Goal: Book appointment/travel/reservation

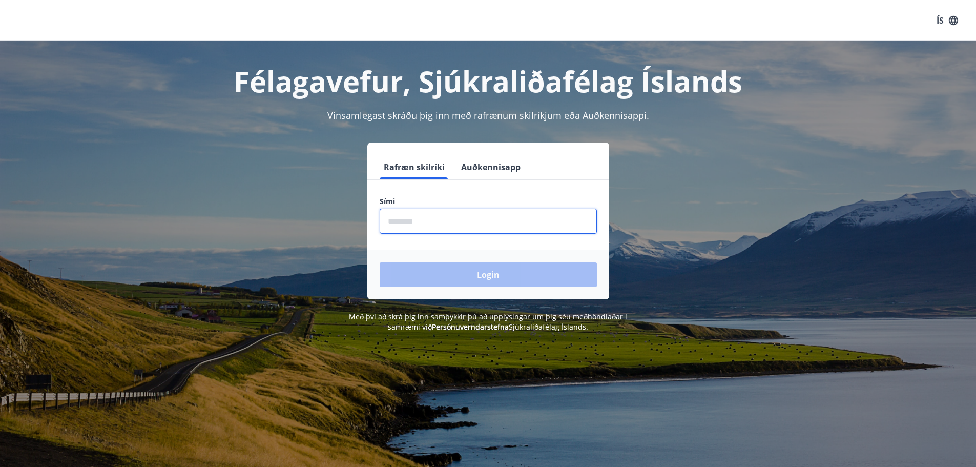
click at [437, 224] on input "phone" at bounding box center [488, 221] width 217 height 25
type input "********"
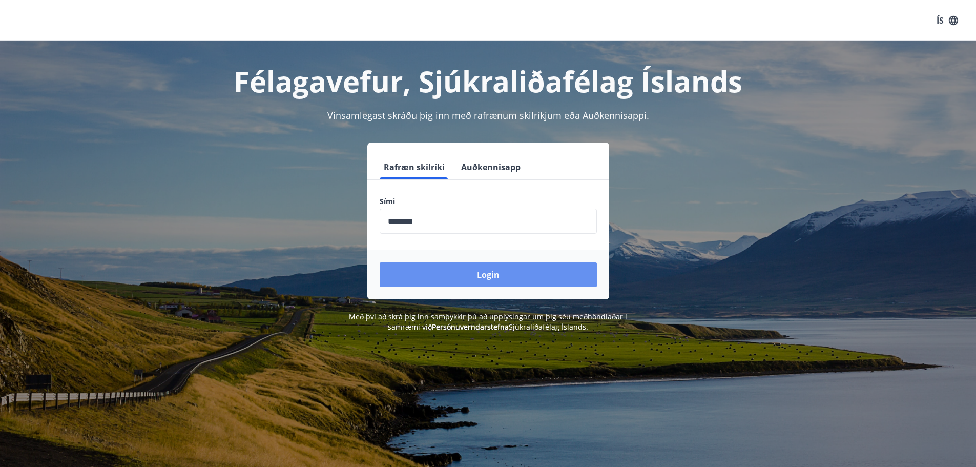
click at [501, 276] on button "Login" at bounding box center [488, 274] width 217 height 25
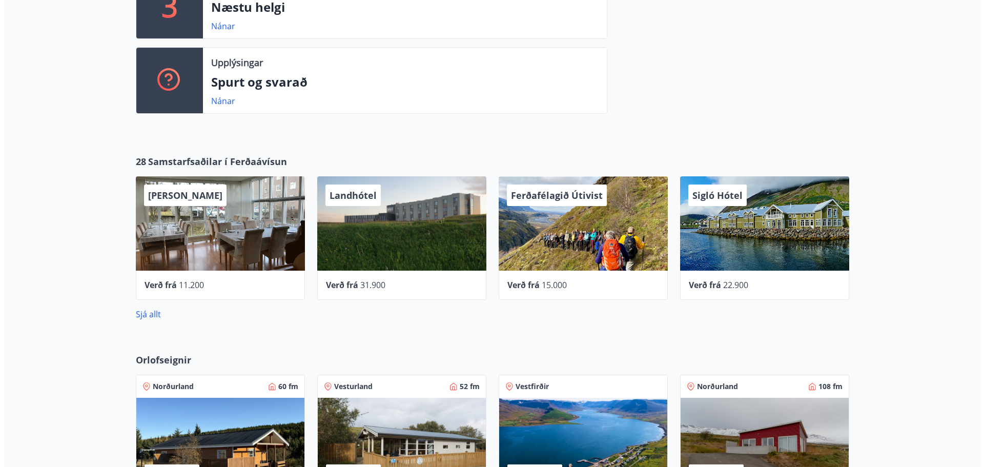
scroll to position [307, 0]
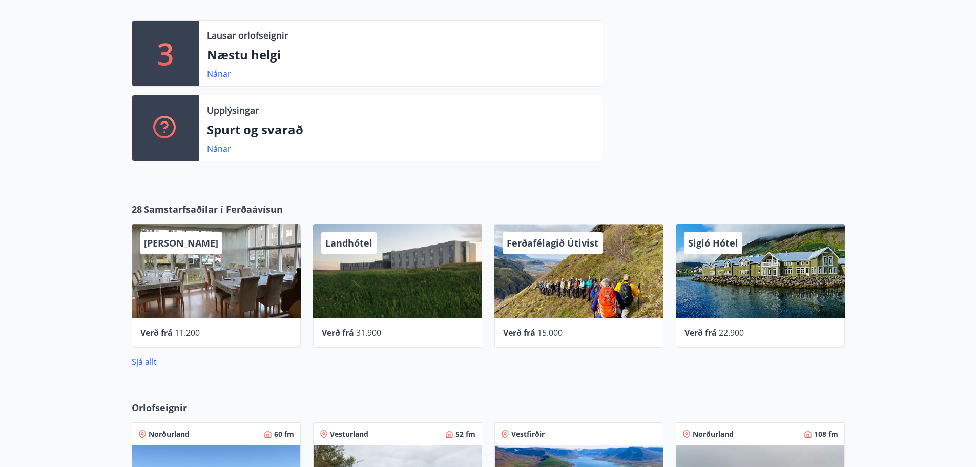
click at [721, 298] on div "Sigló Hótel" at bounding box center [760, 271] width 169 height 94
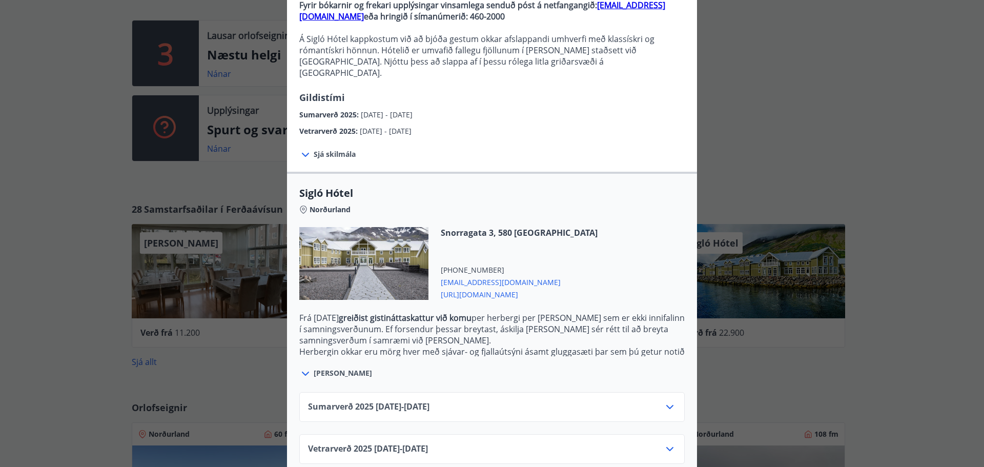
scroll to position [118, 0]
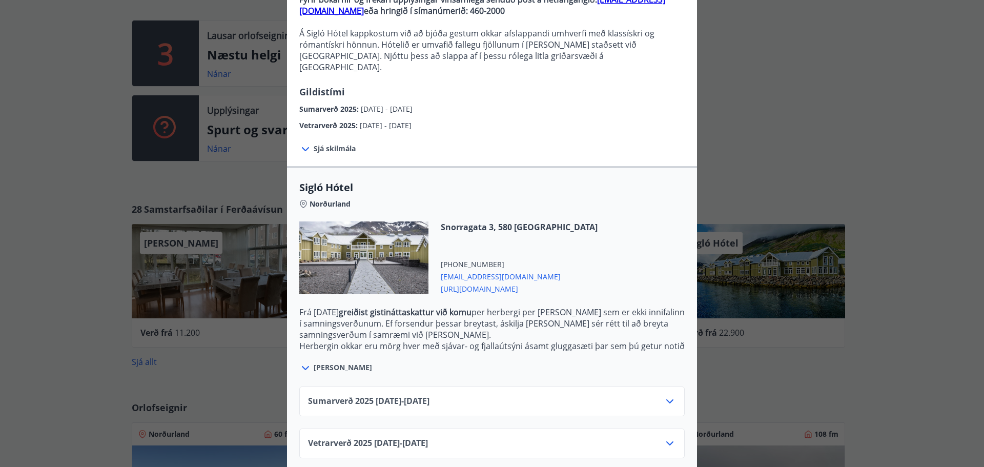
click at [667, 437] on icon at bounding box center [670, 443] width 12 height 12
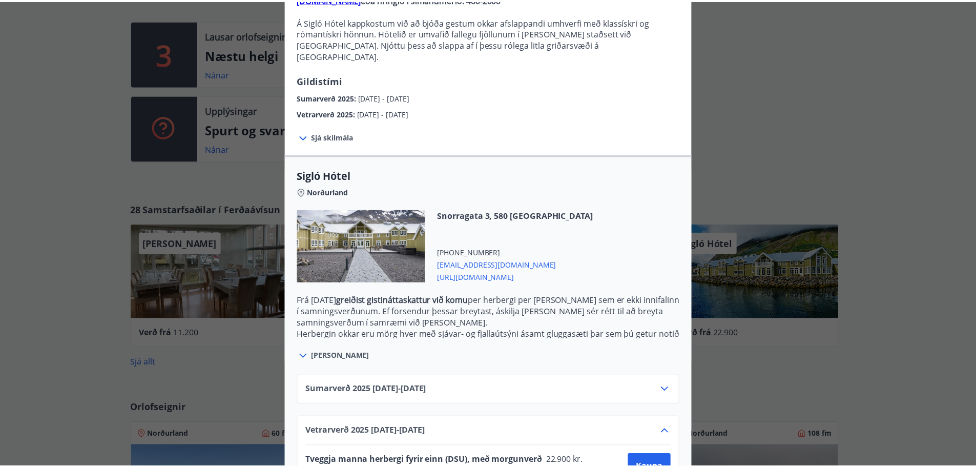
scroll to position [0, 0]
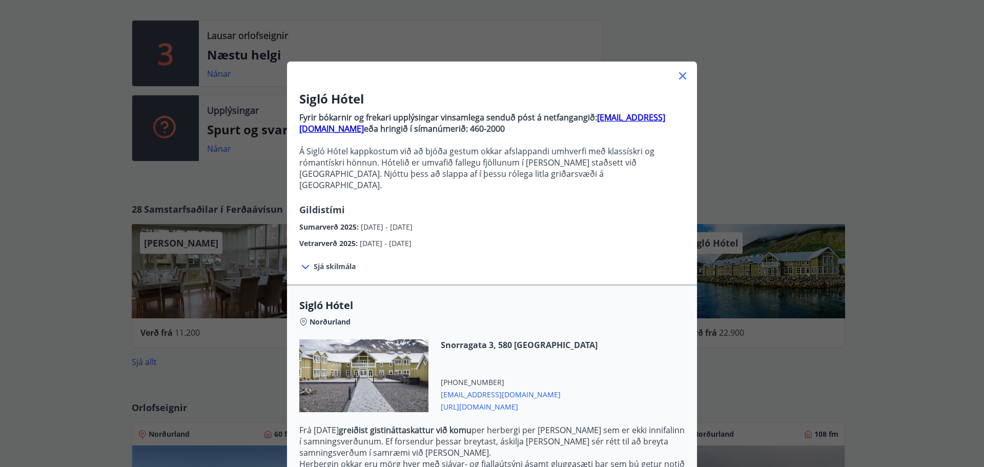
click at [676, 75] on icon at bounding box center [682, 76] width 12 height 12
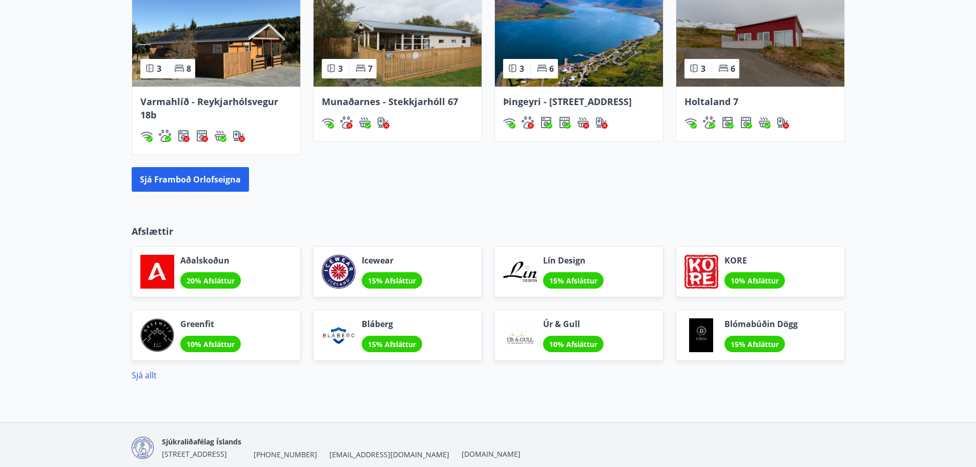
scroll to position [769, 0]
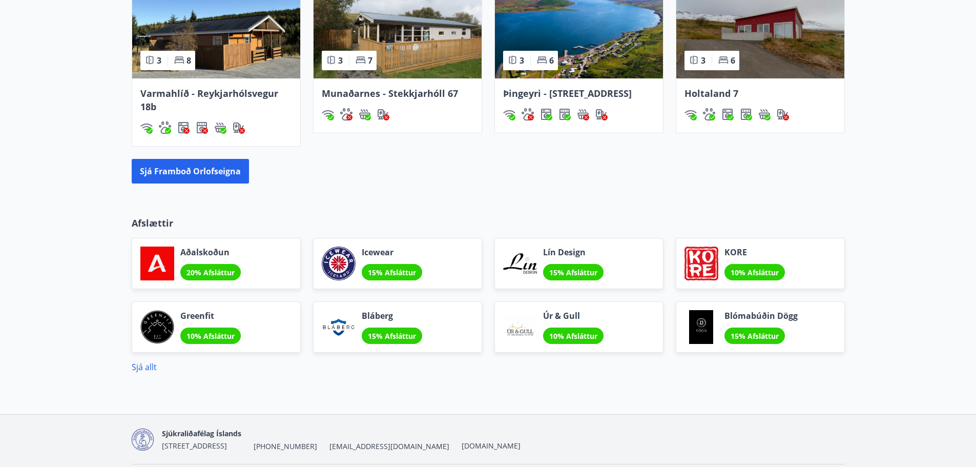
click at [339, 255] on div at bounding box center [339, 264] width 34 height 34
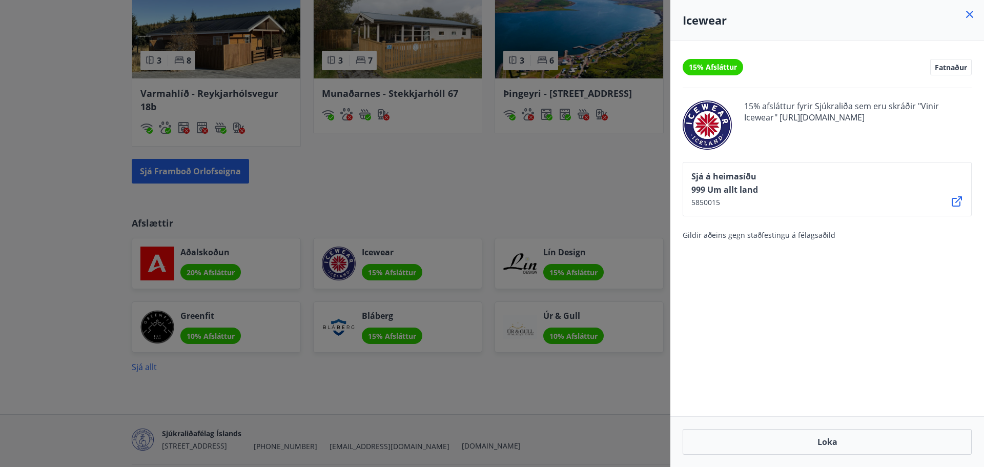
click at [968, 15] on icon at bounding box center [969, 14] width 12 height 12
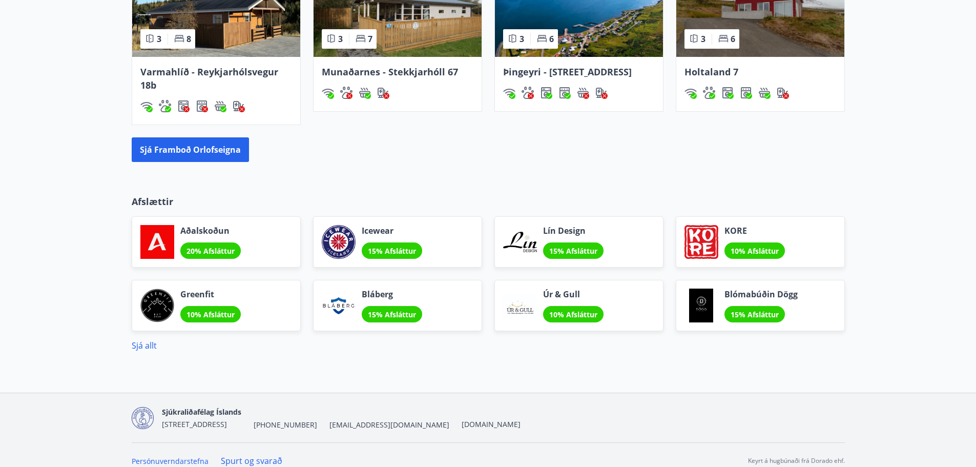
scroll to position [802, 0]
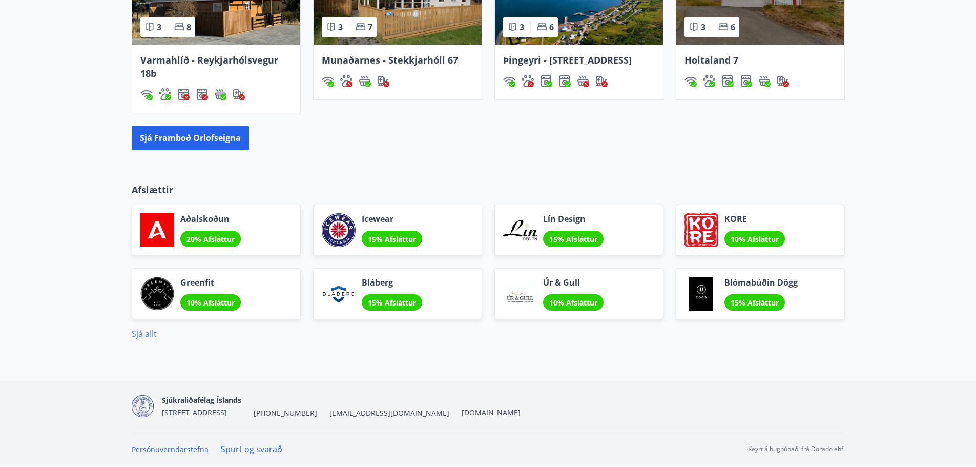
click at [147, 336] on link "Sjá allt" at bounding box center [144, 333] width 25 height 11
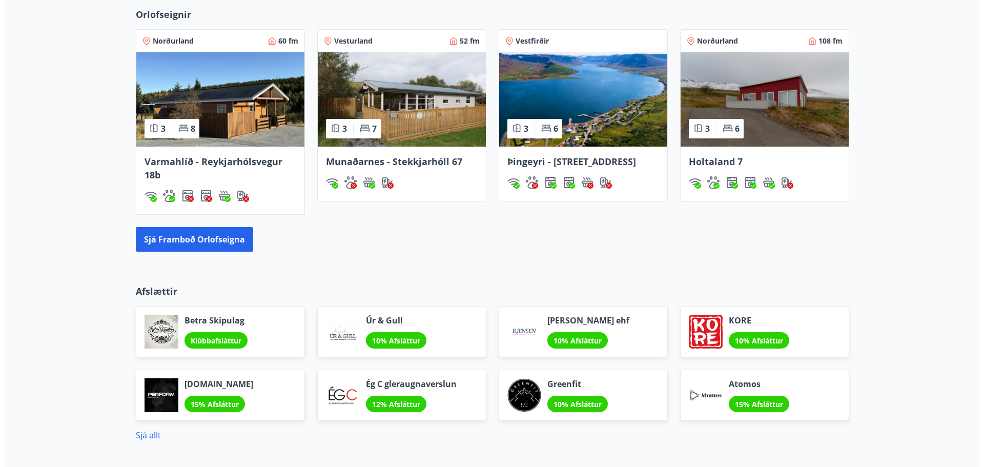
scroll to position [693, 0]
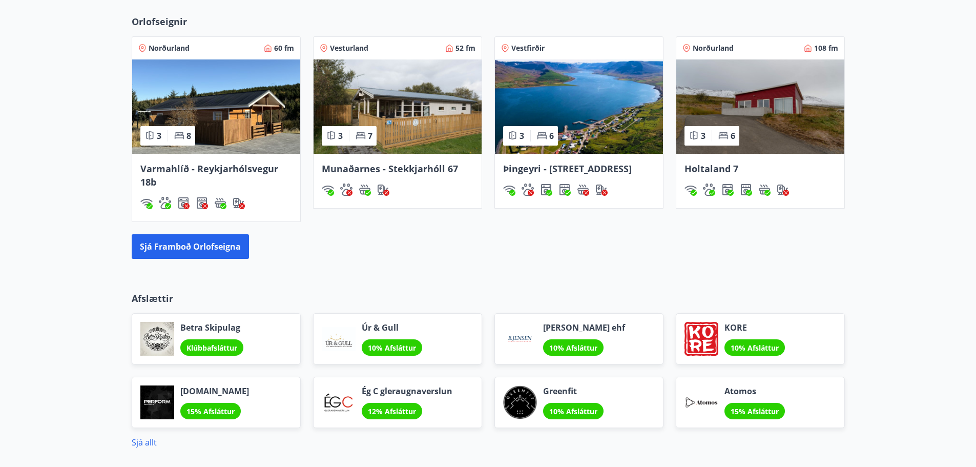
click at [160, 397] on div at bounding box center [157, 402] width 34 height 34
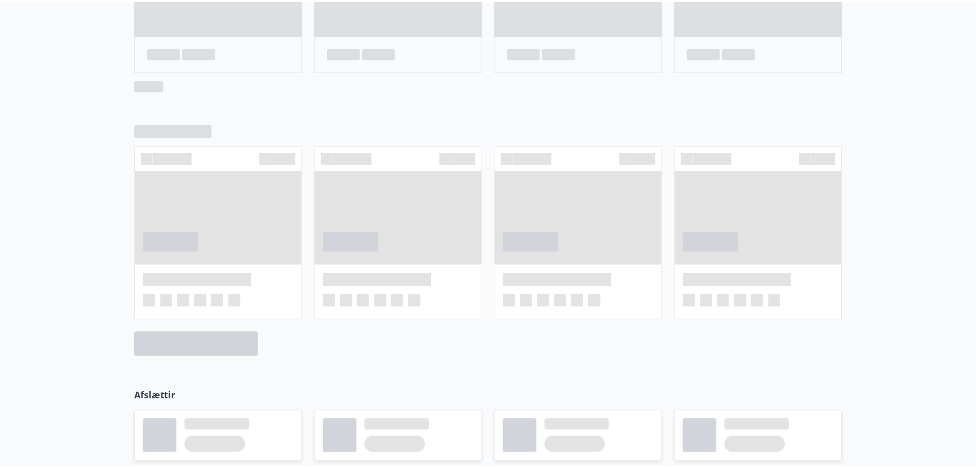
scroll to position [0, 0]
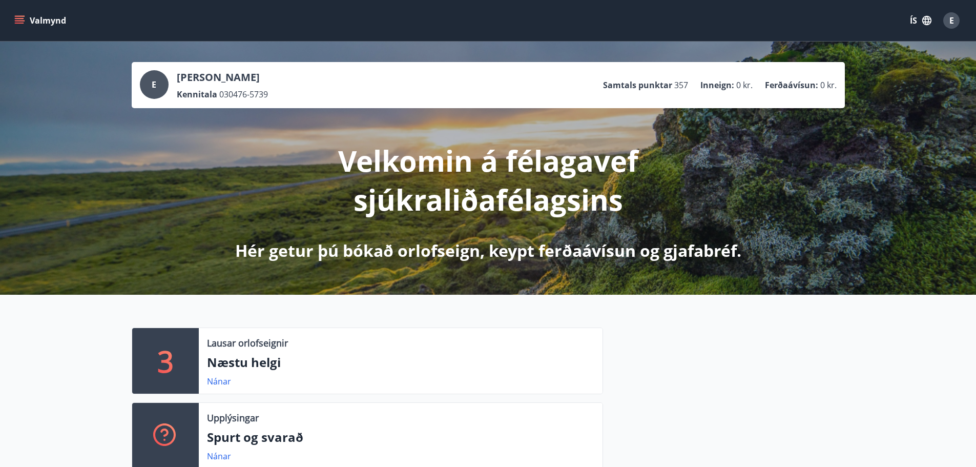
click at [18, 19] on icon "menu" at bounding box center [19, 18] width 9 height 1
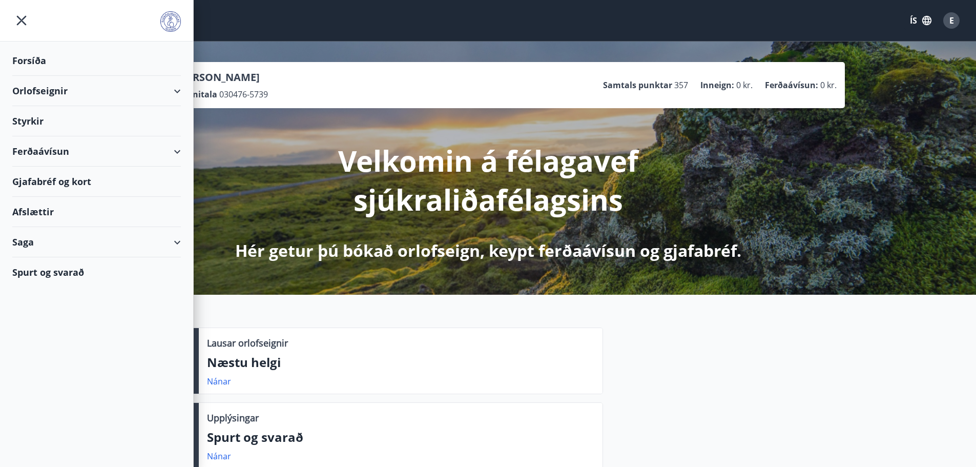
click at [182, 88] on icon at bounding box center [177, 91] width 12 height 12
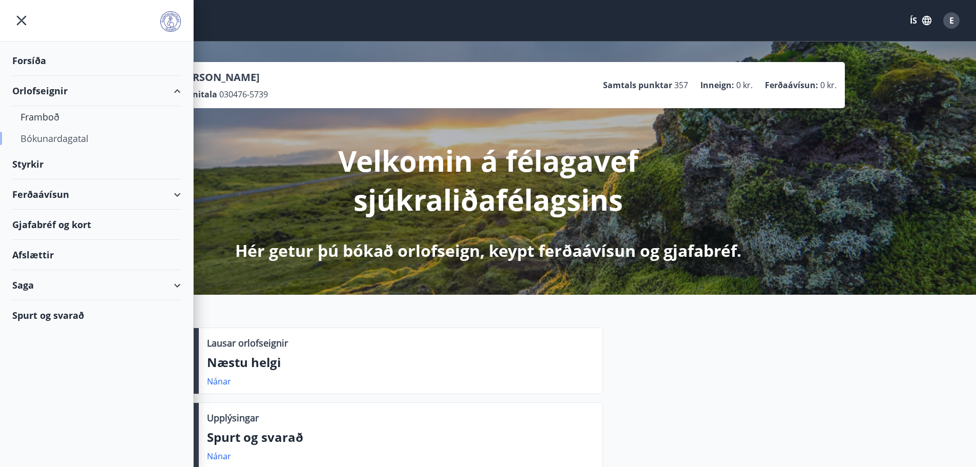
click at [45, 141] on div "Bókunardagatal" at bounding box center [96, 139] width 152 height 22
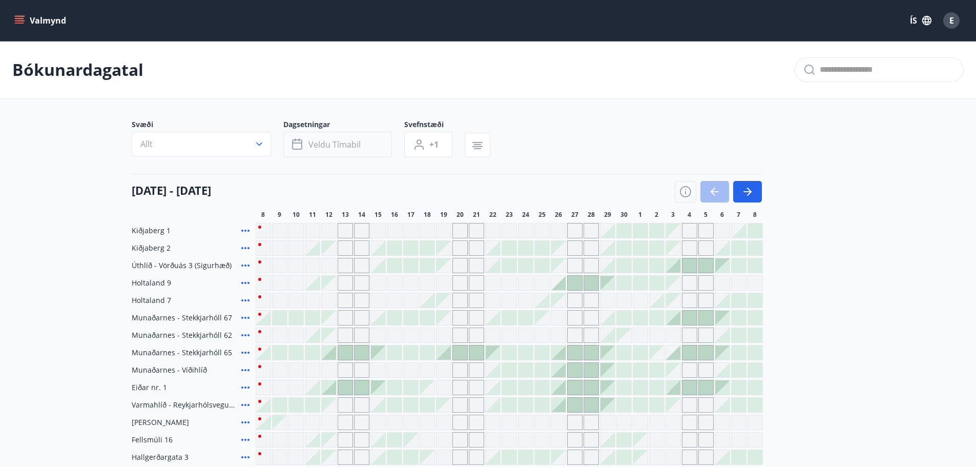
click at [337, 141] on span "Veldu tímabil" at bounding box center [335, 144] width 52 height 11
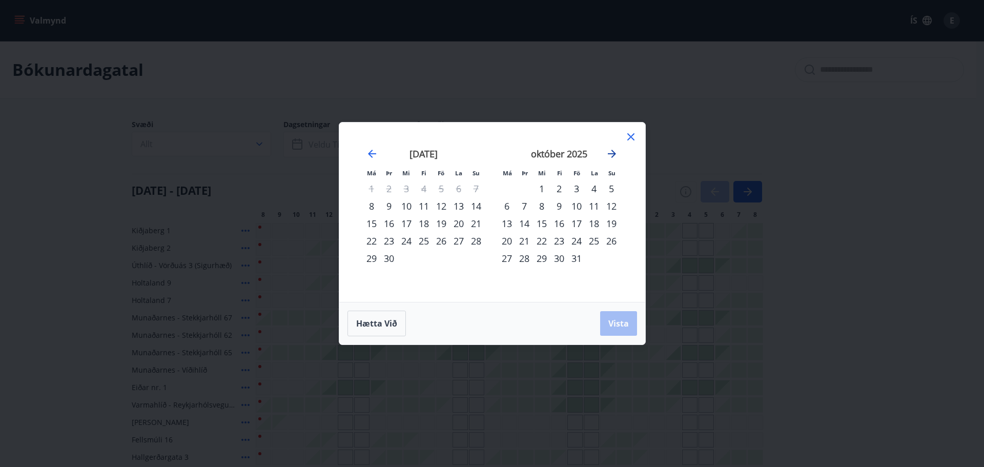
click at [611, 153] on icon "Move forward to switch to the next month." at bounding box center [612, 154] width 12 height 12
click at [573, 206] on div "9" at bounding box center [576, 205] width 17 height 17
click at [612, 208] on div "11" at bounding box center [611, 205] width 17 height 17
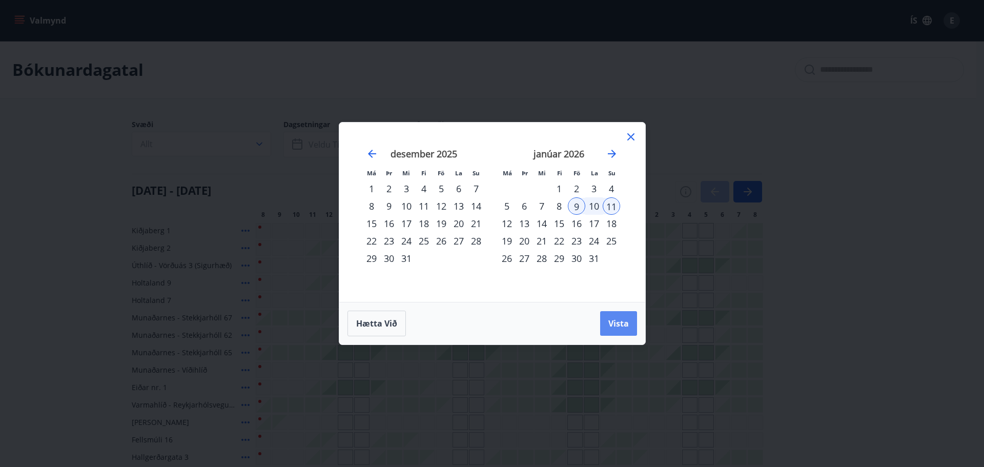
click at [616, 322] on span "Vista" at bounding box center [618, 323] width 20 height 11
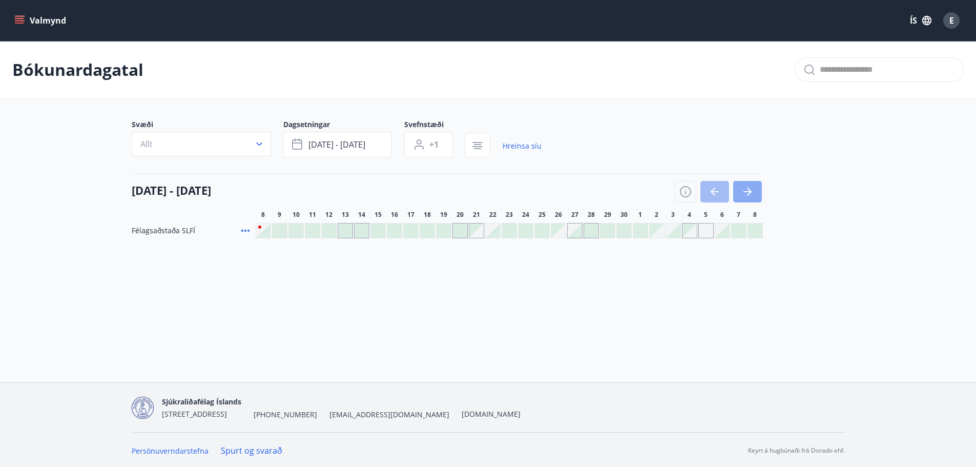
click at [751, 188] on icon "button" at bounding box center [748, 192] width 12 height 12
click at [257, 141] on icon "button" at bounding box center [259, 144] width 10 height 10
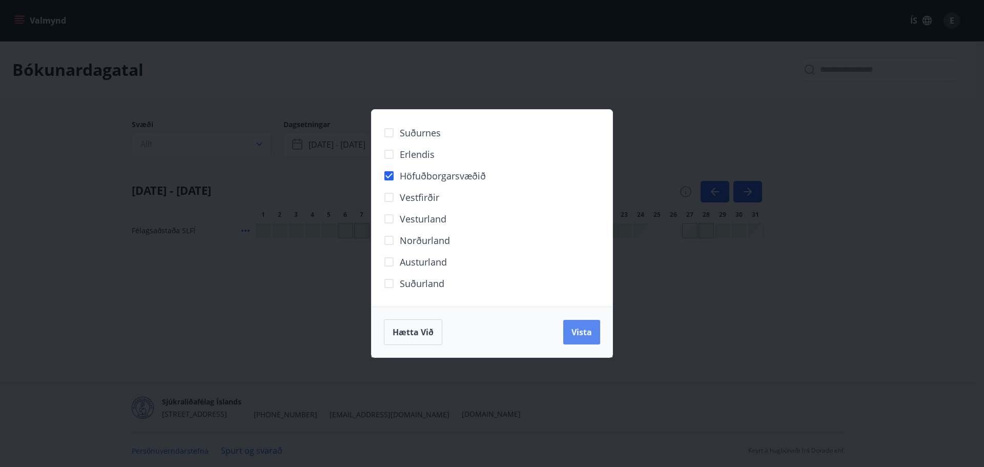
click at [581, 332] on span "Vista" at bounding box center [581, 331] width 20 height 11
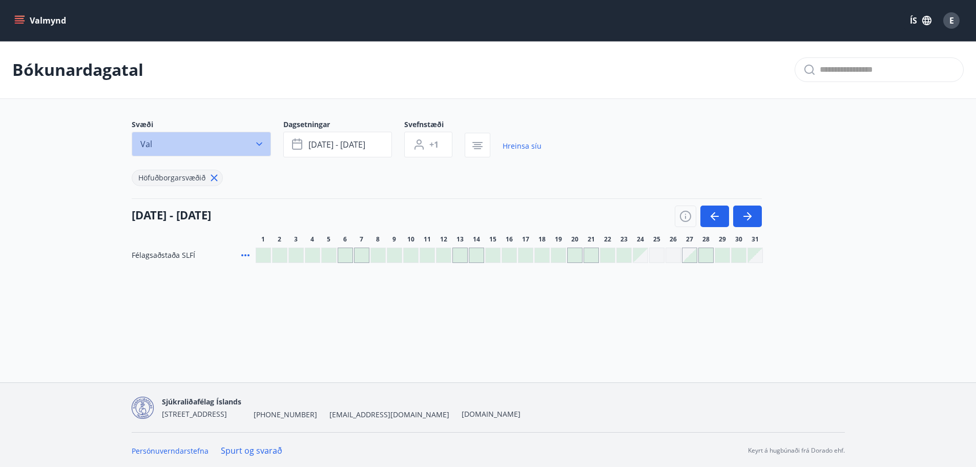
click at [251, 141] on button "Val" at bounding box center [201, 144] width 139 height 25
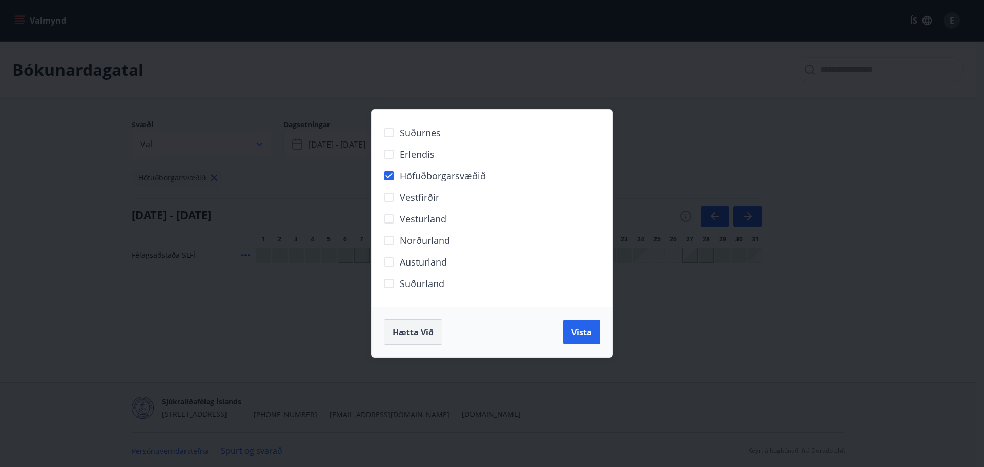
click at [429, 332] on span "Hætta við" at bounding box center [413, 331] width 41 height 11
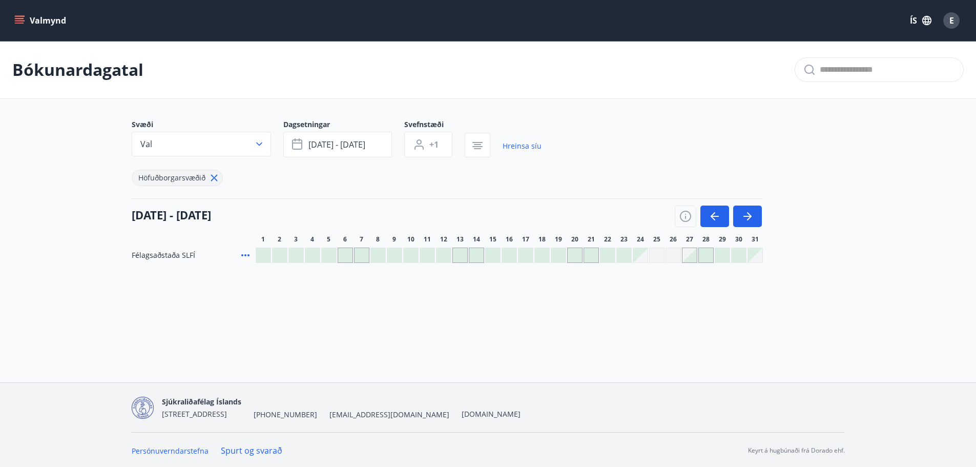
scroll to position [2, 0]
click at [748, 210] on icon "button" at bounding box center [748, 215] width 12 height 12
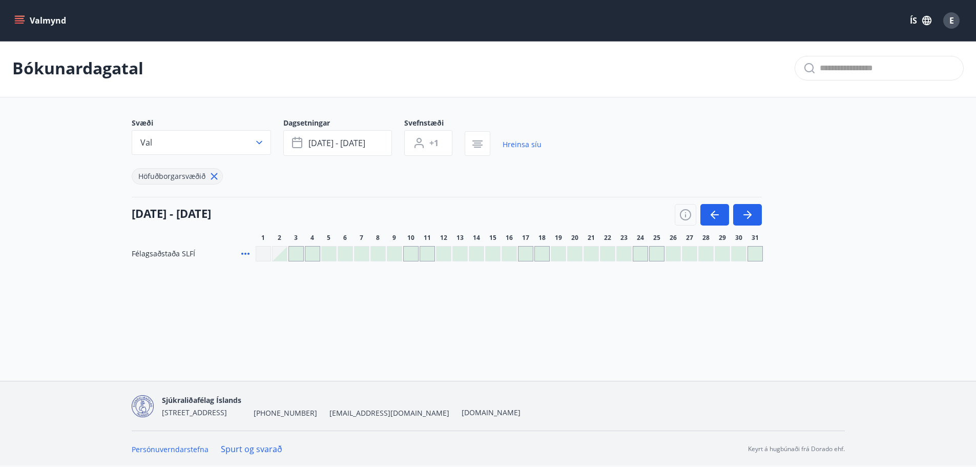
click at [396, 253] on div at bounding box center [394, 254] width 14 height 14
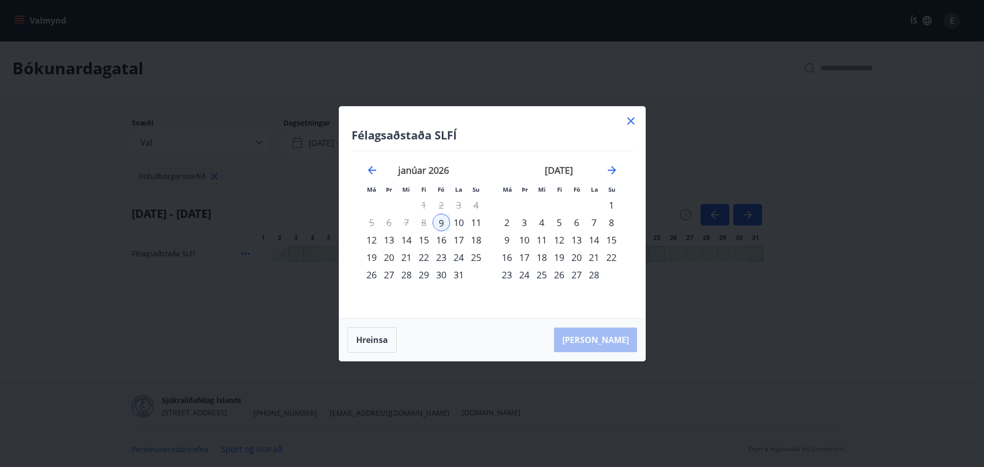
click at [481, 224] on div "11" at bounding box center [475, 222] width 17 height 17
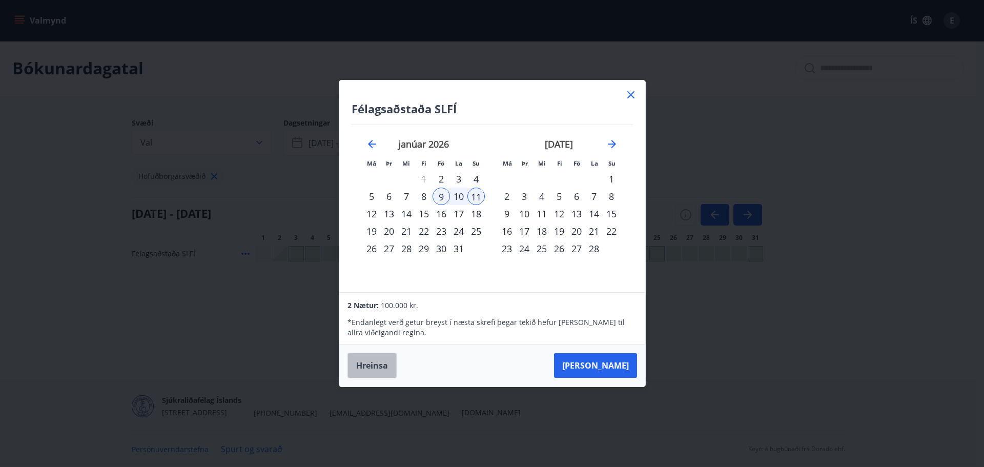
click at [373, 367] on button "Hreinsa" at bounding box center [371, 366] width 49 height 26
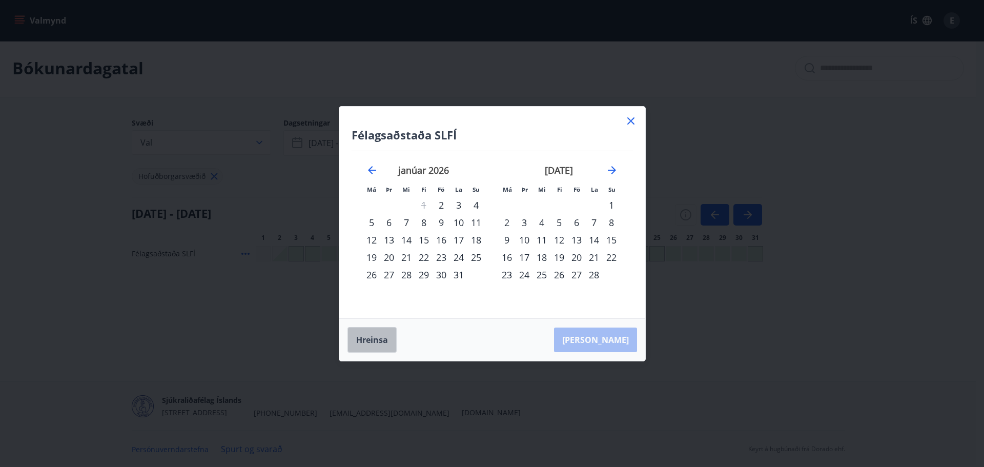
click at [367, 341] on button "Hreinsa" at bounding box center [371, 340] width 49 height 26
click at [631, 120] on icon at bounding box center [630, 120] width 7 height 7
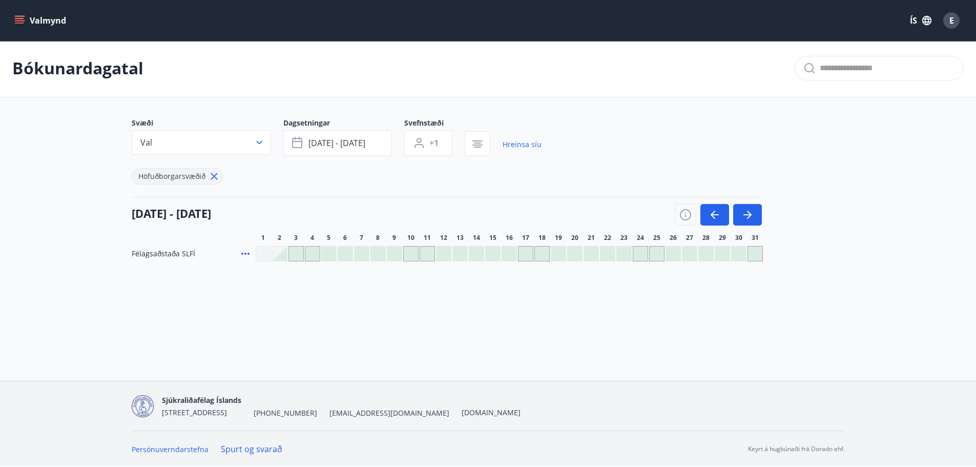
scroll to position [0, 0]
drag, startPoint x: 214, startPoint y: 180, endPoint x: 110, endPoint y: 71, distance: 150.4
click at [214, 179] on icon at bounding box center [214, 177] width 11 height 11
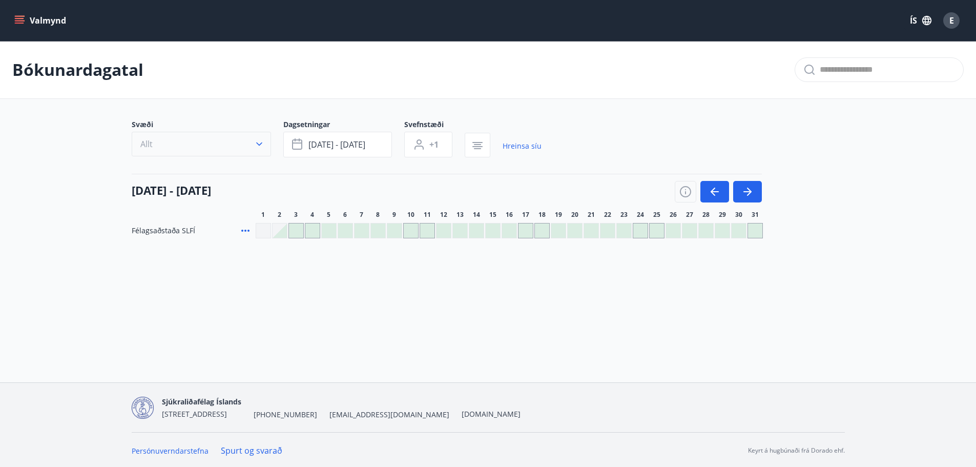
click at [258, 146] on icon "button" at bounding box center [259, 144] width 10 height 10
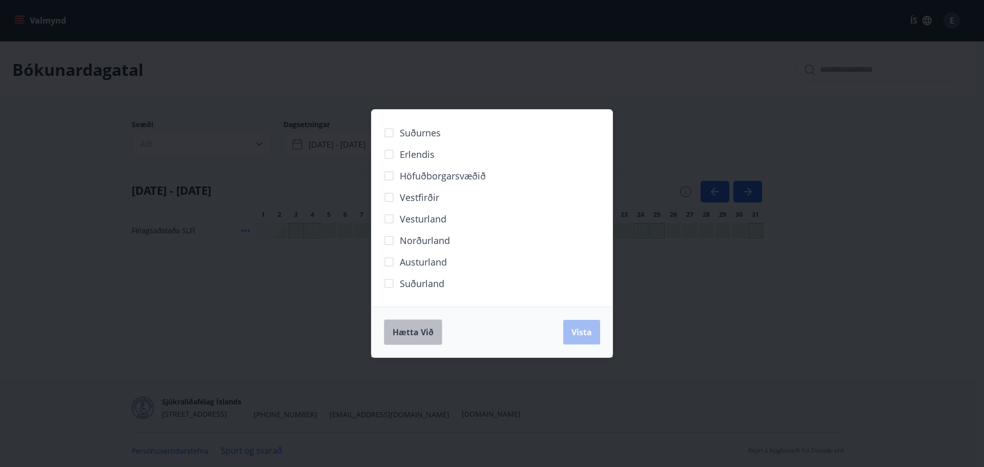
click at [398, 326] on button "Hætta við" at bounding box center [413, 332] width 58 height 26
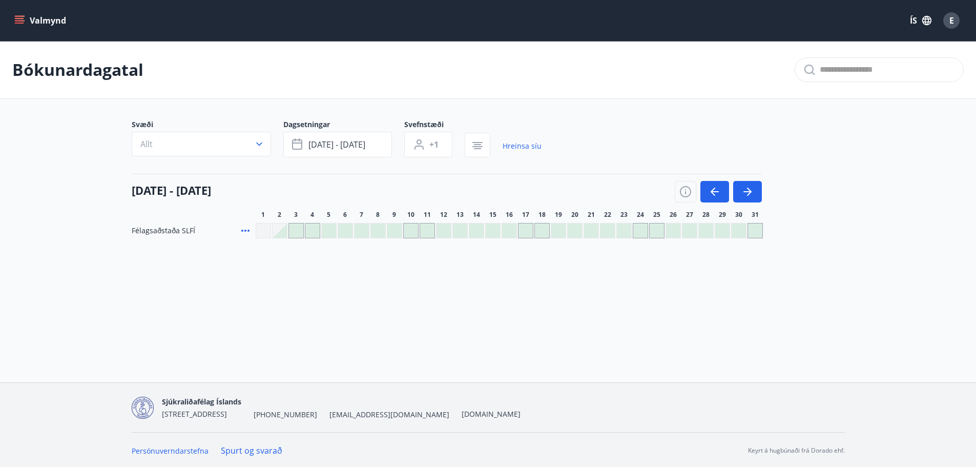
click at [31, 22] on button "Valmynd" at bounding box center [41, 20] width 58 height 18
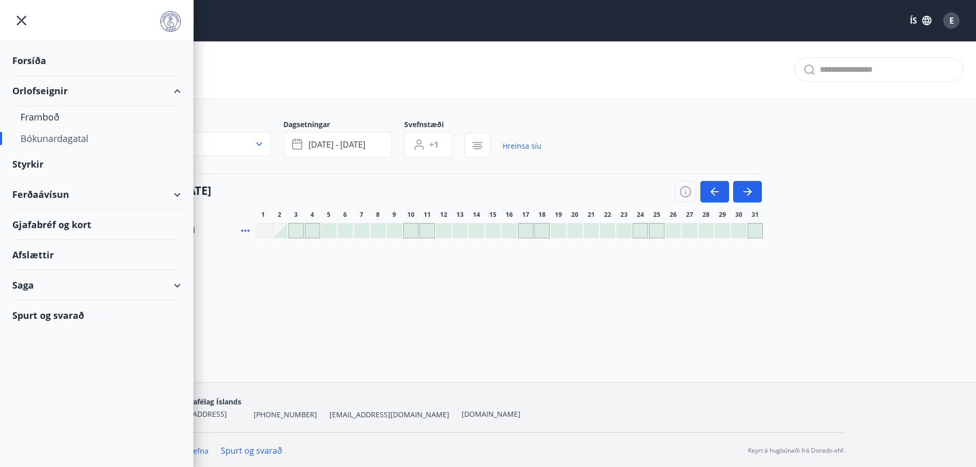
click at [175, 94] on div "Orlofseignir" at bounding box center [96, 91] width 169 height 30
click at [32, 117] on div "Framboð" at bounding box center [96, 117] width 152 height 22
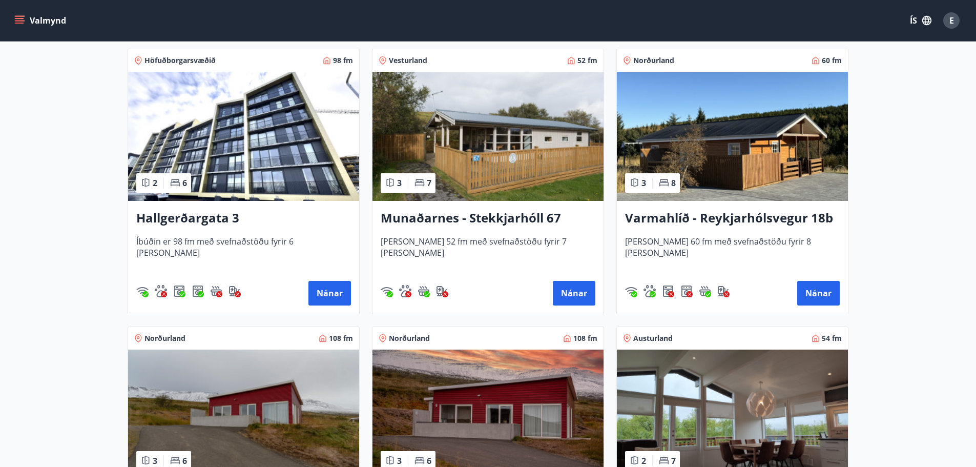
scroll to position [1025, 0]
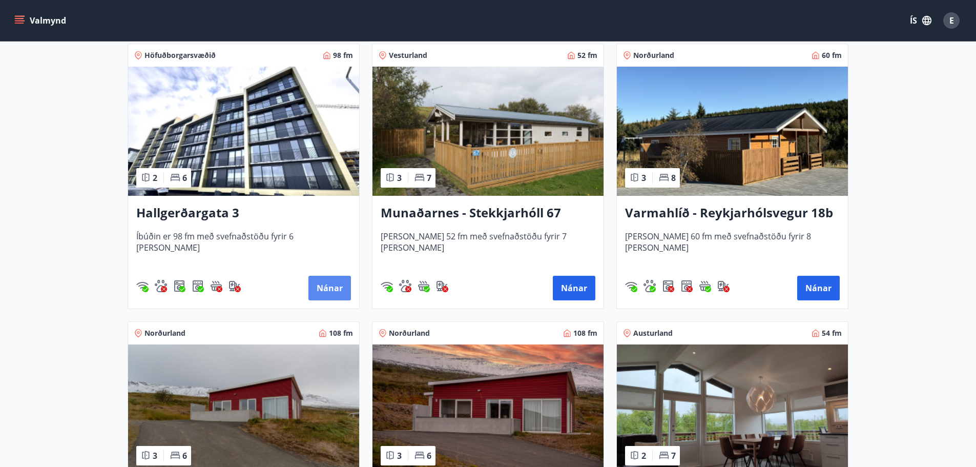
click at [323, 283] on button "Nánar" at bounding box center [330, 288] width 43 height 25
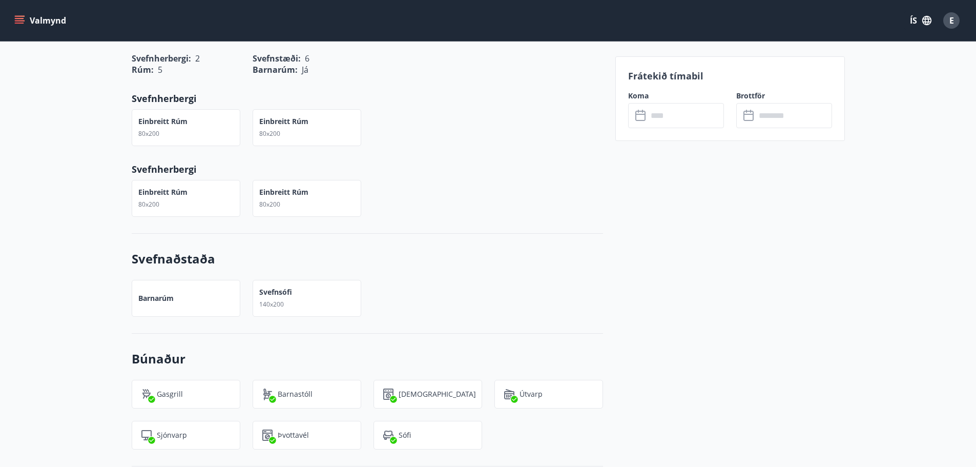
scroll to position [666, 0]
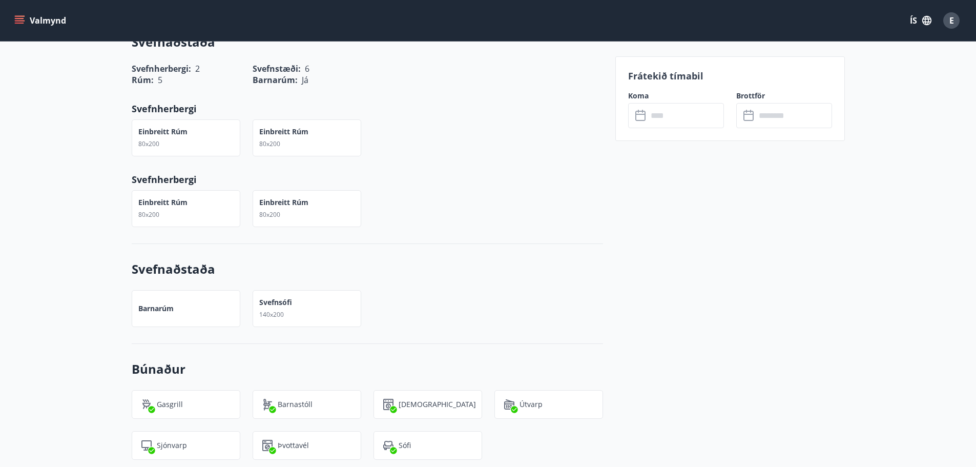
click at [661, 115] on input "text" at bounding box center [686, 115] width 76 height 25
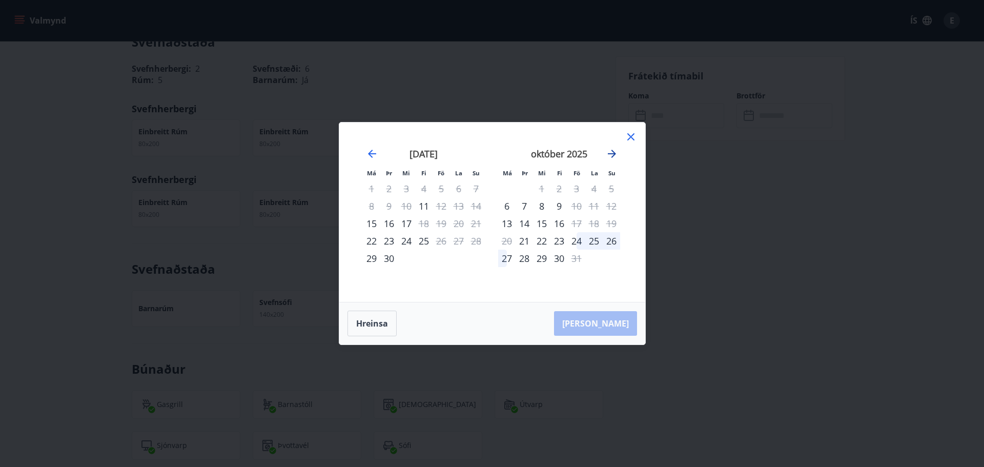
click at [610, 153] on icon "Move forward to switch to the next month." at bounding box center [612, 154] width 12 height 12
click at [610, 151] on icon "Move forward to switch to the next month." at bounding box center [612, 154] width 12 height 12
drag, startPoint x: 631, startPoint y: 137, endPoint x: 346, endPoint y: 38, distance: 301.6
click at [631, 136] on icon at bounding box center [630, 136] width 7 height 7
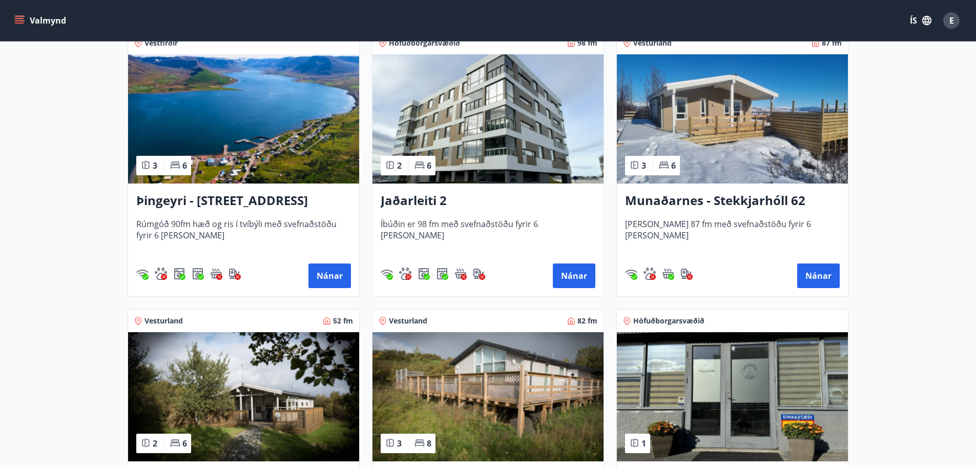
scroll to position [205, 0]
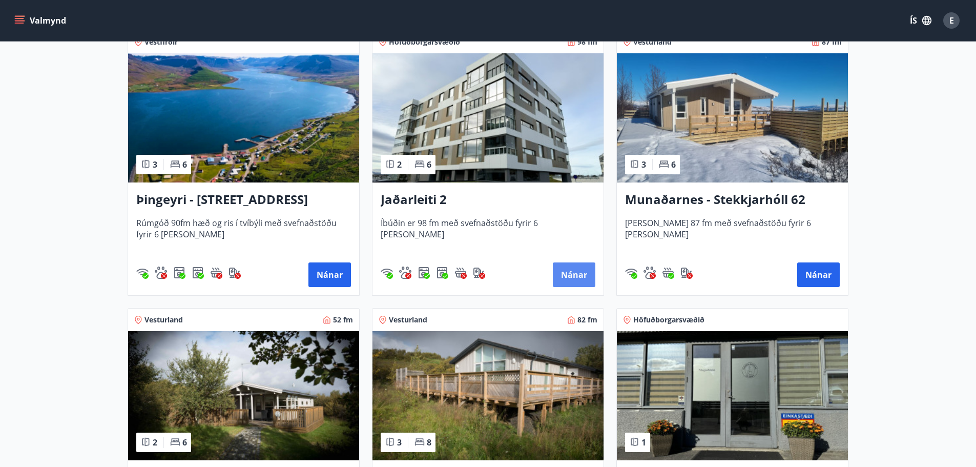
click at [577, 274] on button "Nánar" at bounding box center [574, 274] width 43 height 25
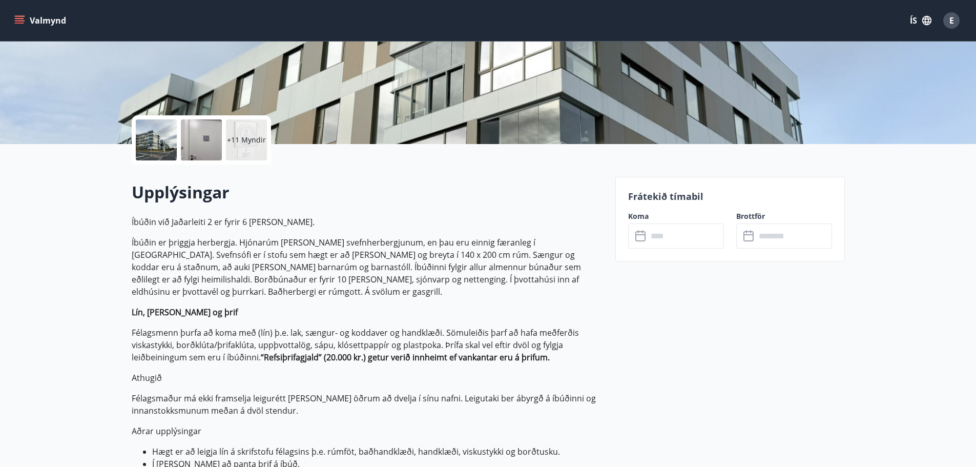
scroll to position [205, 0]
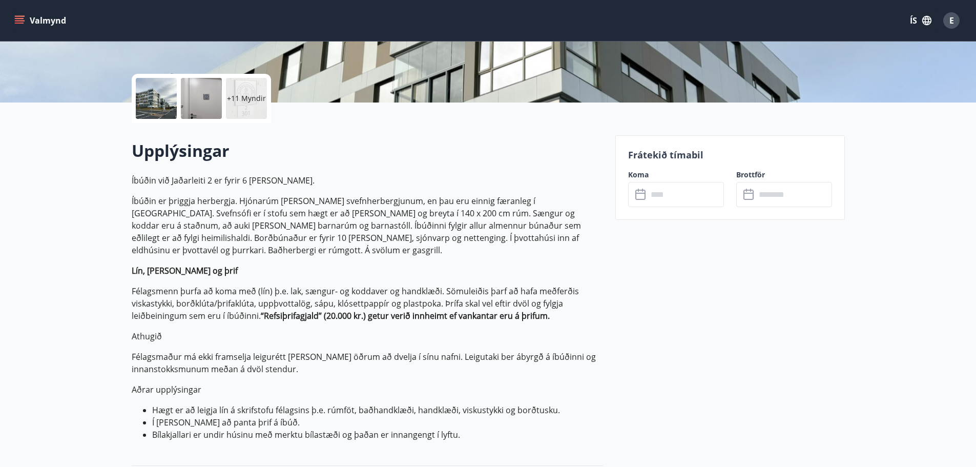
click at [690, 198] on input "text" at bounding box center [686, 194] width 76 height 25
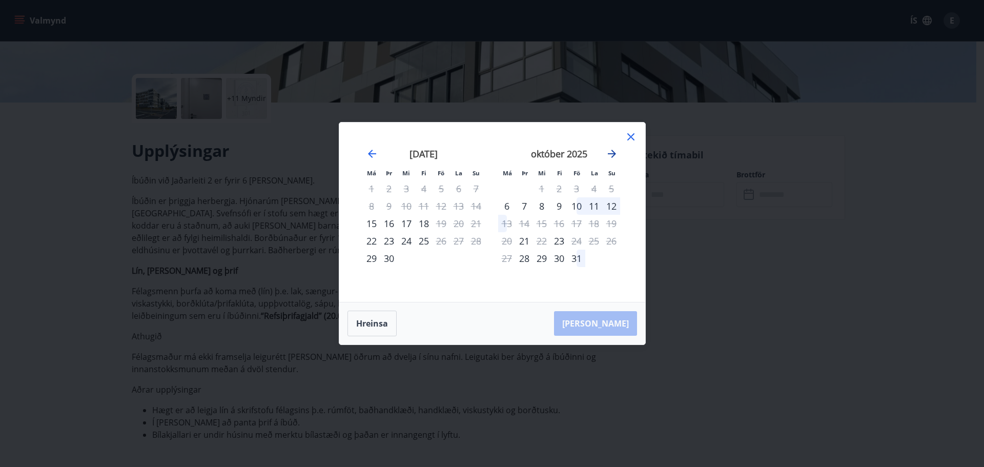
click at [616, 154] on icon "Move forward to switch to the next month." at bounding box center [612, 154] width 12 height 12
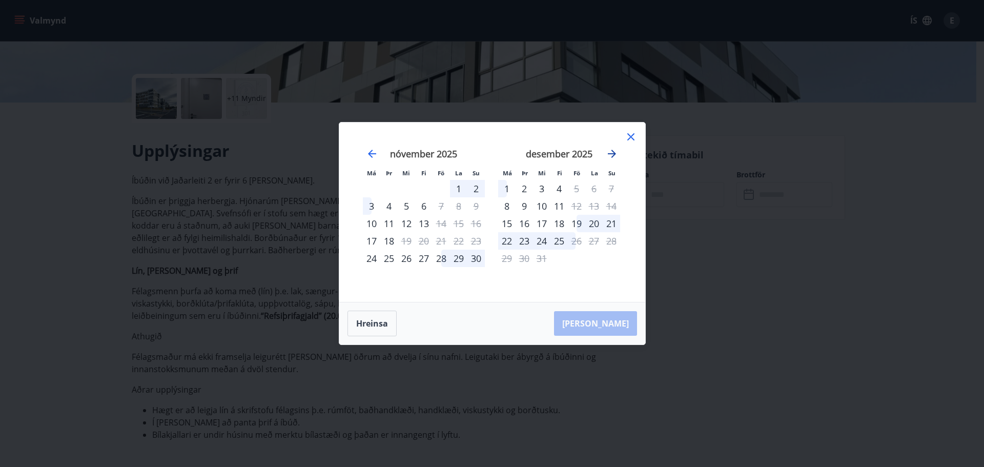
click at [616, 154] on icon "Move forward to switch to the next month." at bounding box center [612, 154] width 12 height 12
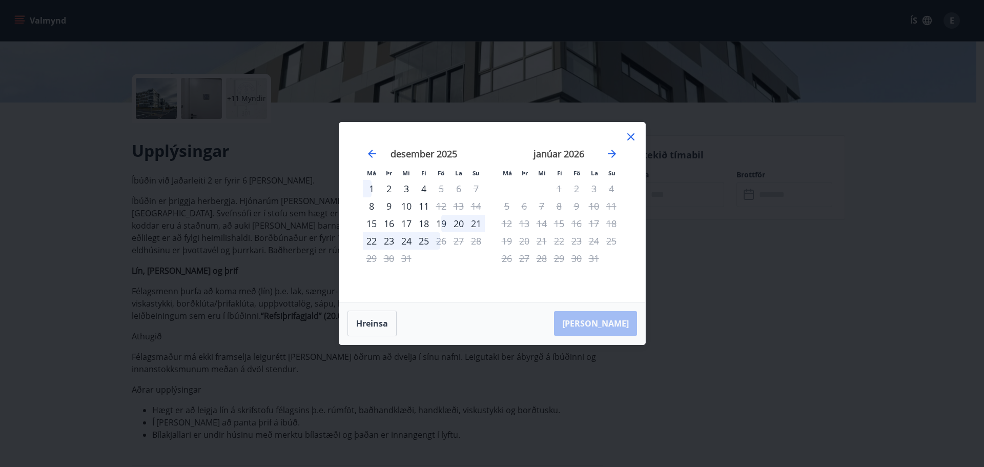
click at [631, 133] on icon at bounding box center [631, 137] width 12 height 12
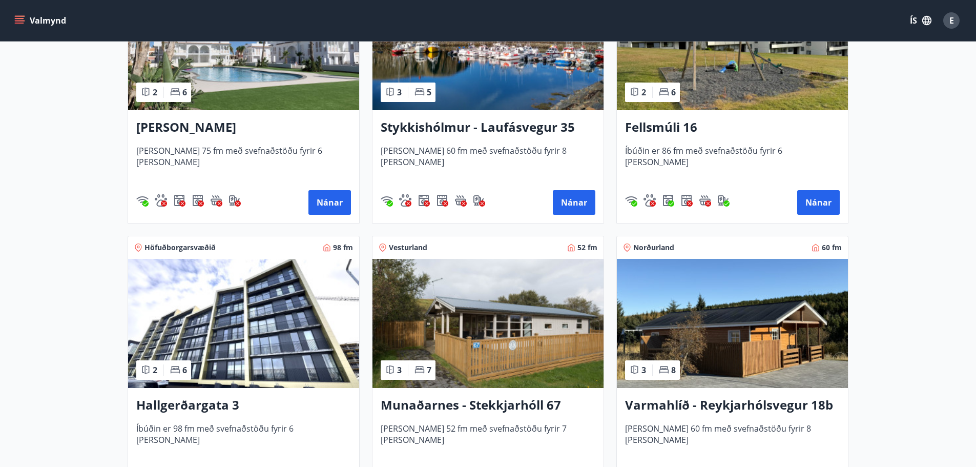
scroll to position [820, 0]
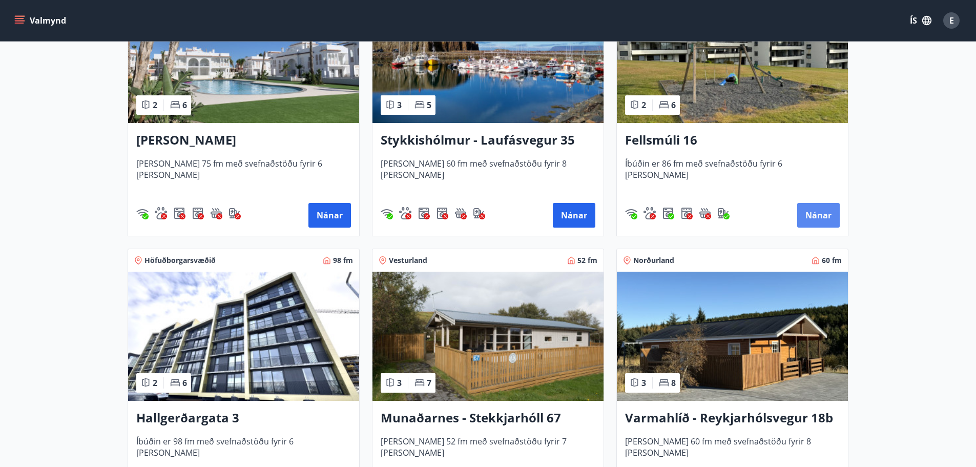
click at [812, 213] on button "Nánar" at bounding box center [818, 215] width 43 height 25
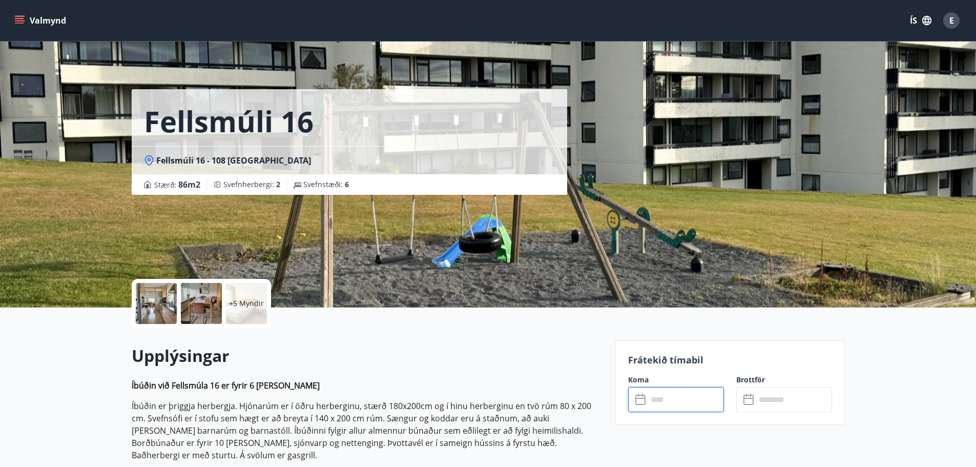
click at [674, 399] on input "text" at bounding box center [686, 399] width 76 height 25
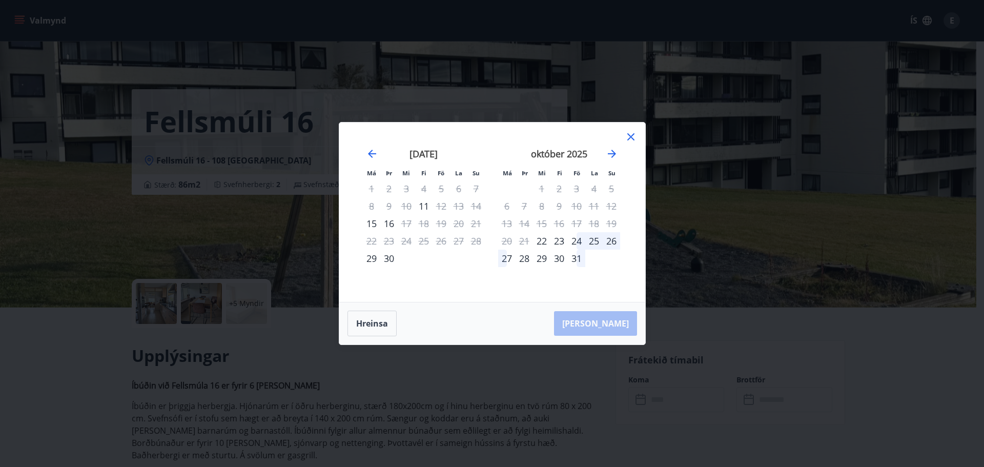
click at [631, 140] on icon at bounding box center [631, 137] width 12 height 12
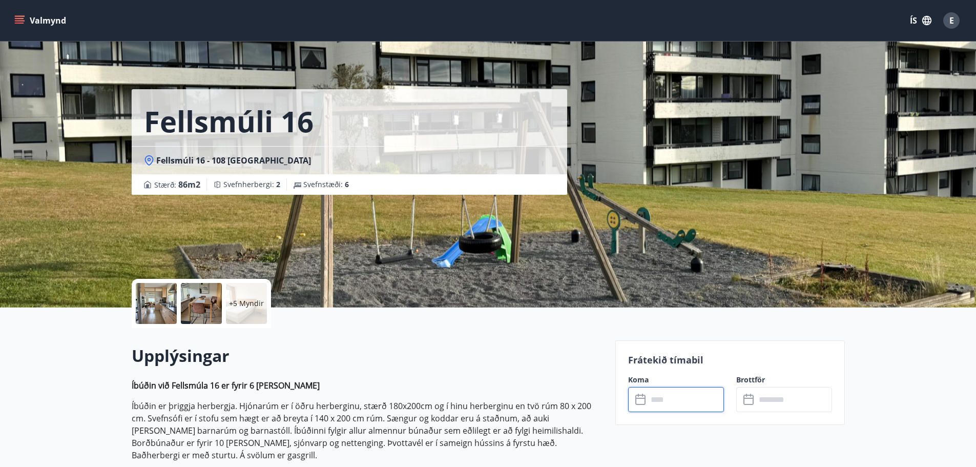
click at [663, 406] on input "text" at bounding box center [686, 399] width 76 height 25
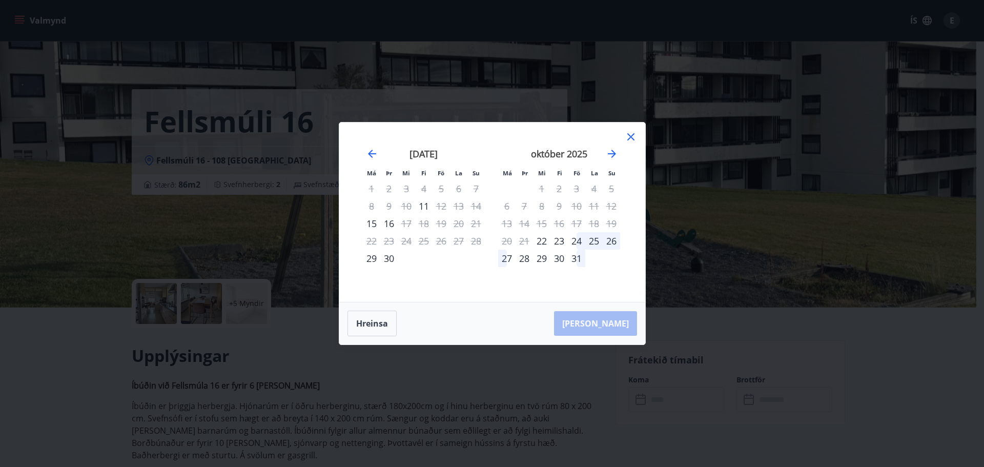
click at [604, 153] on div "október 2025" at bounding box center [559, 157] width 122 height 45
click at [611, 153] on icon "Move forward to switch to the next month." at bounding box center [612, 154] width 12 height 12
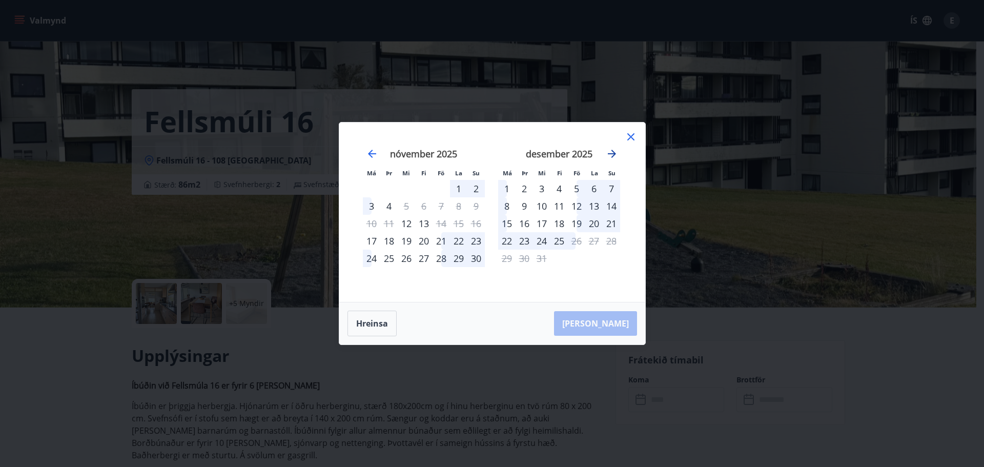
click at [612, 153] on icon "Move forward to switch to the next month." at bounding box center [612, 154] width 12 height 12
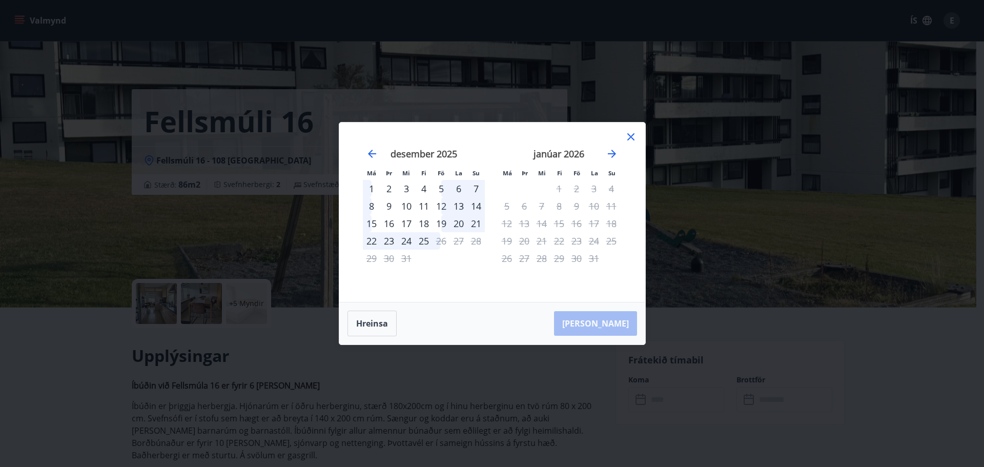
click at [638, 139] on div "Má Þr Mi Fi Fö La Su Má Þr Mi Fi Fö La Su nóvember 2025 1 2 3 4 5 6 7 8 9 10 11…" at bounding box center [492, 211] width 306 height 179
click at [384, 325] on button "Hreinsa" at bounding box center [371, 324] width 49 height 26
click at [765, 332] on div "Má Þr Mi Fi Fö La Su Má Þr Mi Fi Fö La Su nóvember 2025 1 2 3 4 5 6 7 8 9 10 11…" at bounding box center [492, 233] width 984 height 467
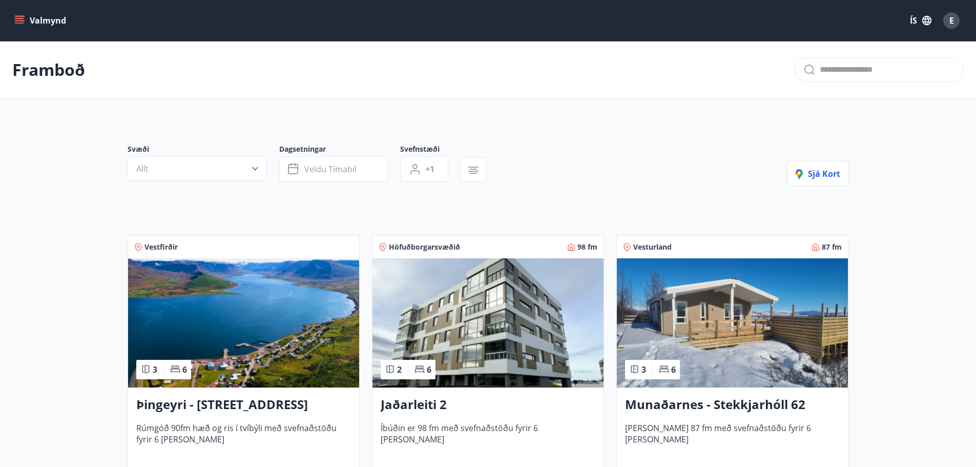
click at [16, 19] on icon "menu" at bounding box center [19, 20] width 10 height 10
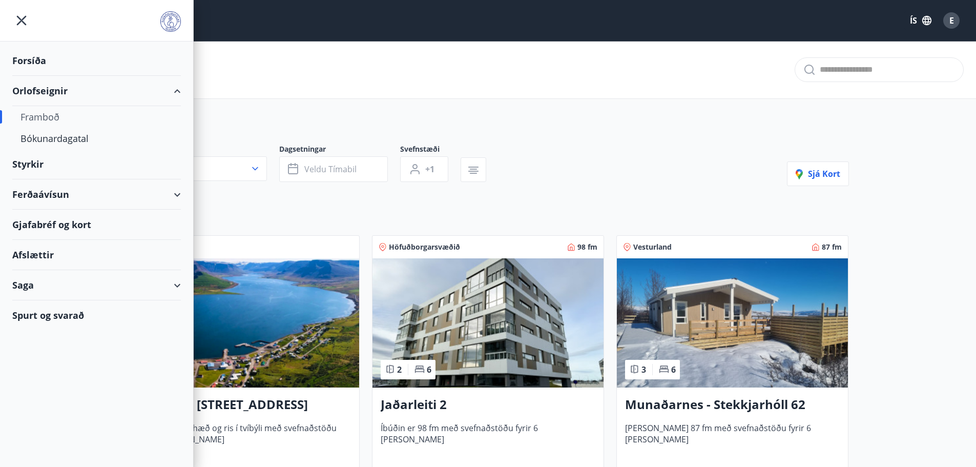
click at [48, 314] on div "Spurt og svarað" at bounding box center [96, 315] width 169 height 30
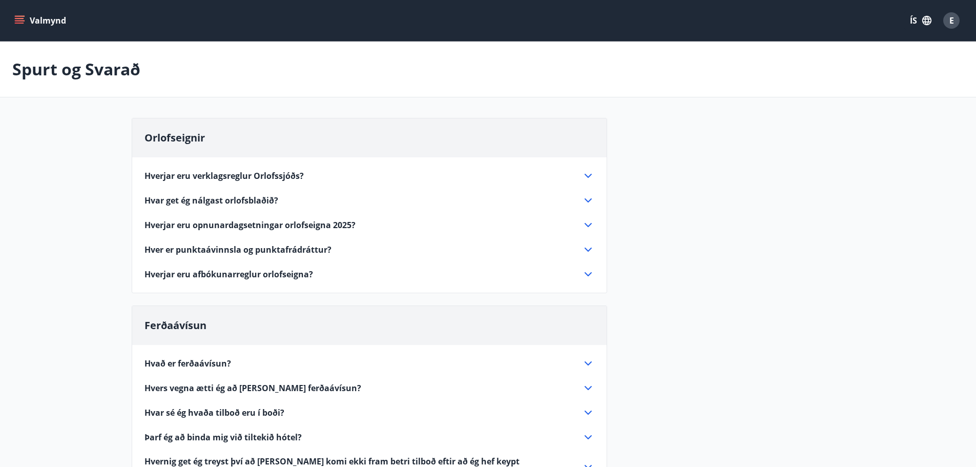
click at [589, 226] on icon at bounding box center [588, 225] width 7 height 4
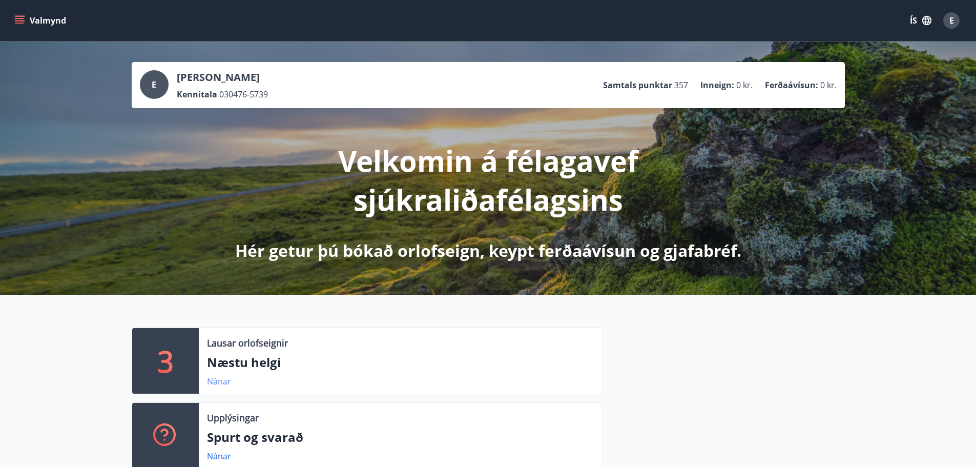
click at [228, 382] on link "Nánar" at bounding box center [219, 381] width 24 height 11
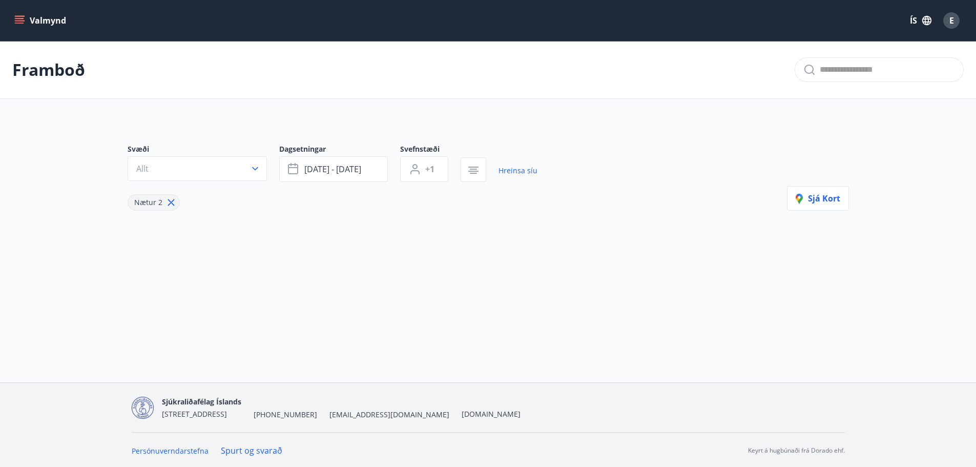
type input "*"
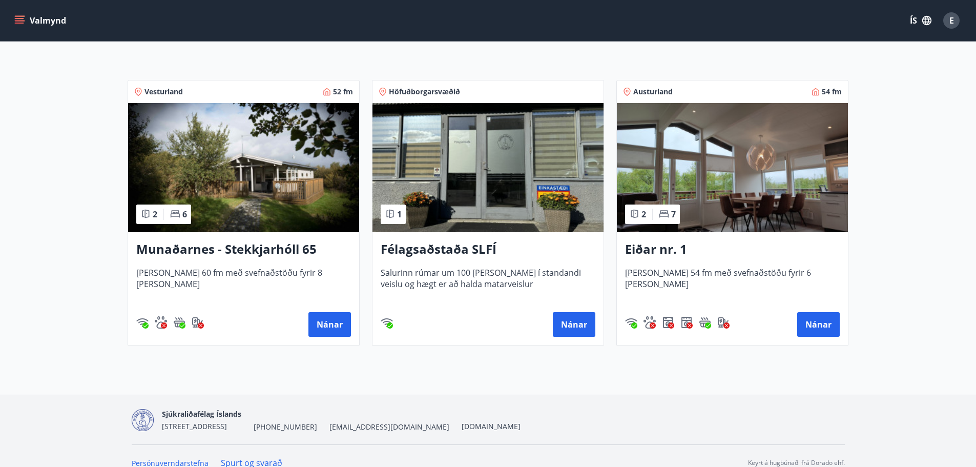
scroll to position [194, 0]
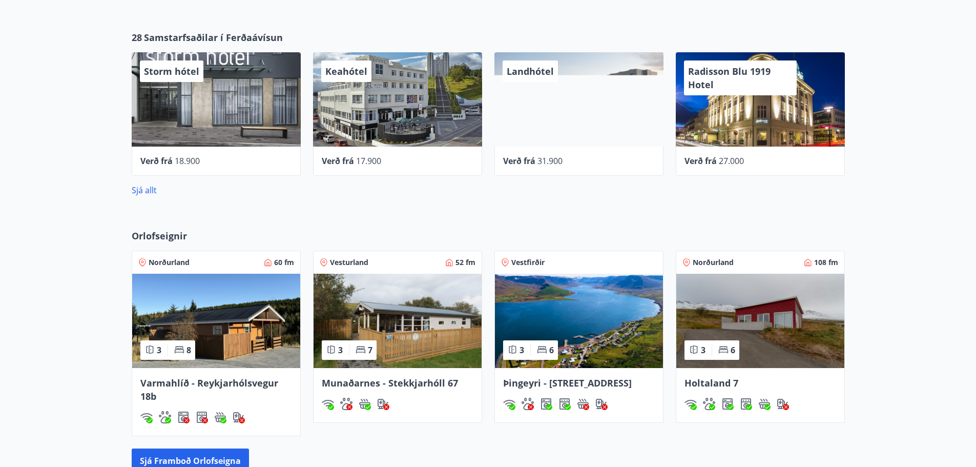
scroll to position [461, 0]
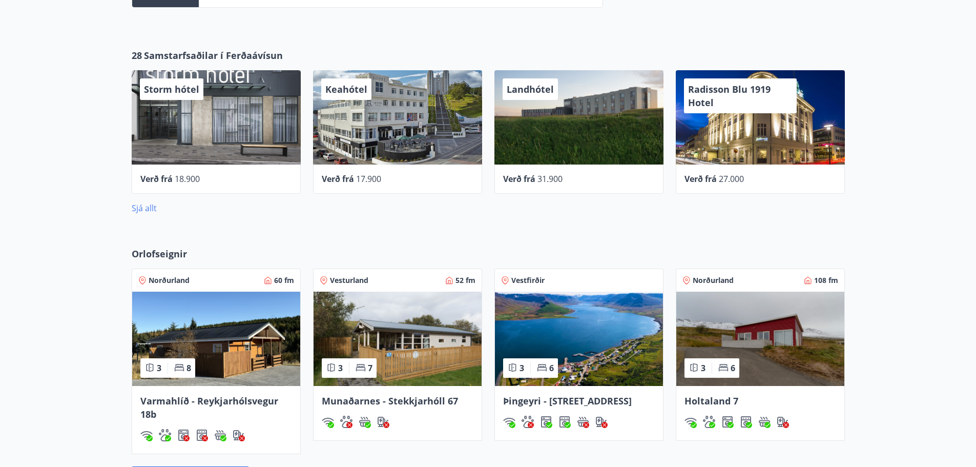
click at [148, 207] on link "Sjá allt" at bounding box center [144, 207] width 25 height 11
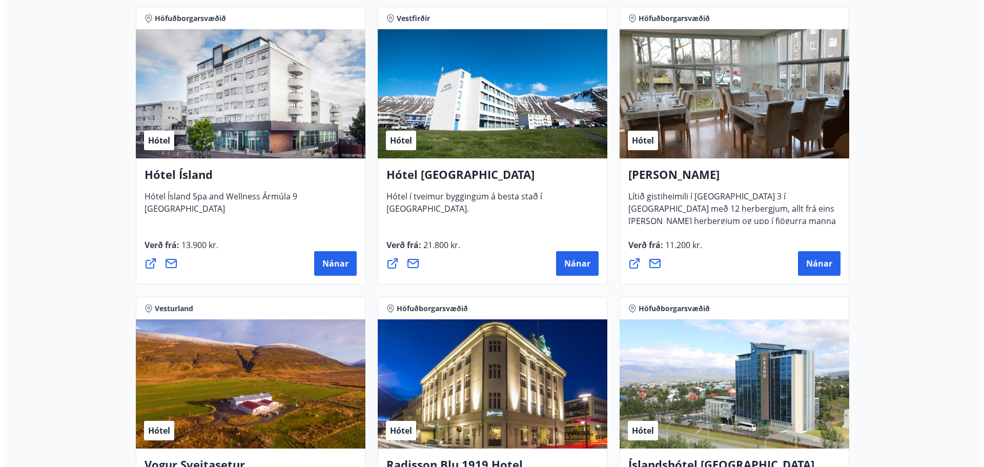
scroll to position [1640, 0]
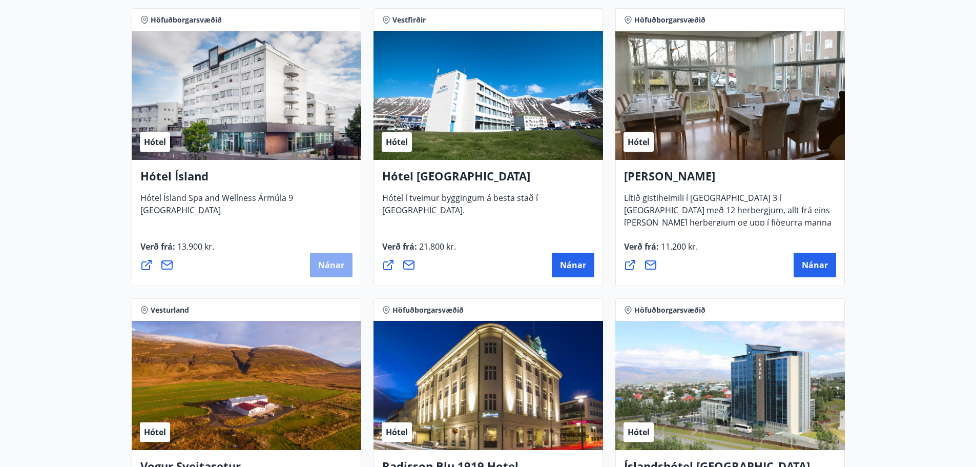
click at [325, 264] on span "Nánar" at bounding box center [331, 264] width 26 height 11
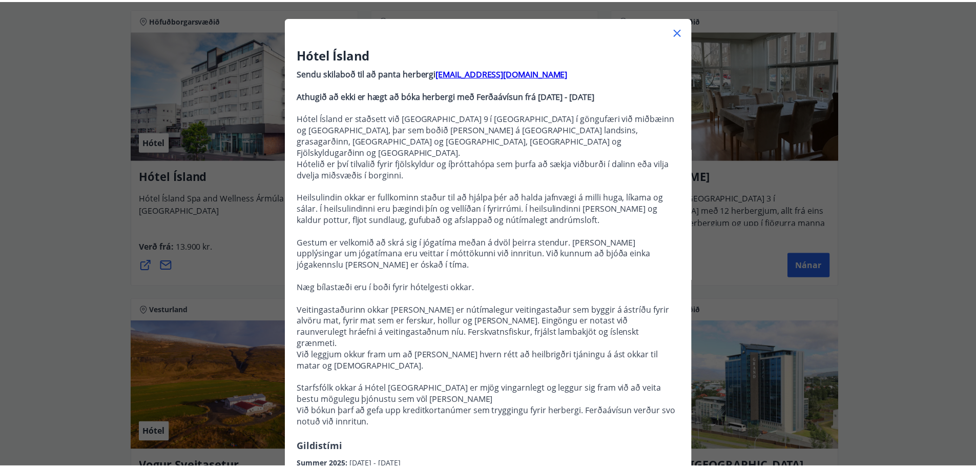
scroll to position [102, 0]
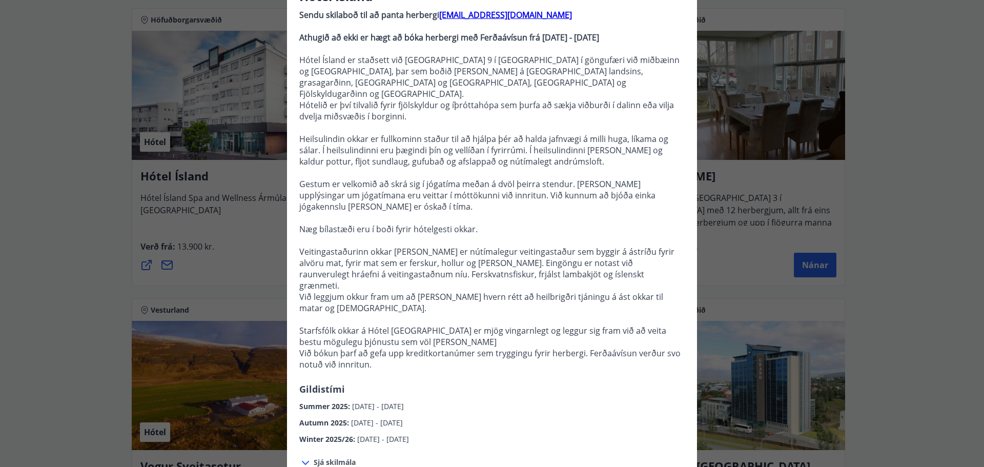
click at [109, 329] on div "Hótel Ísland Sendu skilaboð til að panta herbergi [EMAIL_ADDRESS][DOMAIN_NAME] …" at bounding box center [492, 131] width 984 height 467
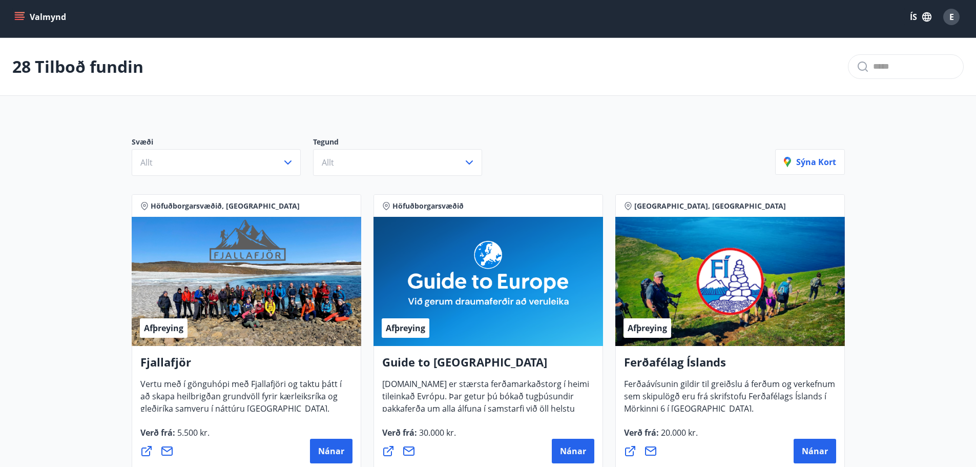
scroll to position [0, 0]
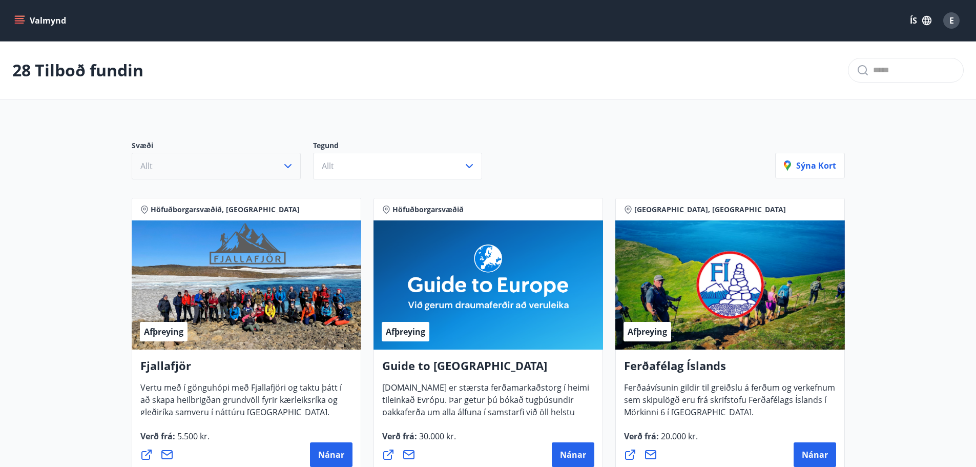
click at [275, 166] on button "Allt" at bounding box center [216, 166] width 169 height 27
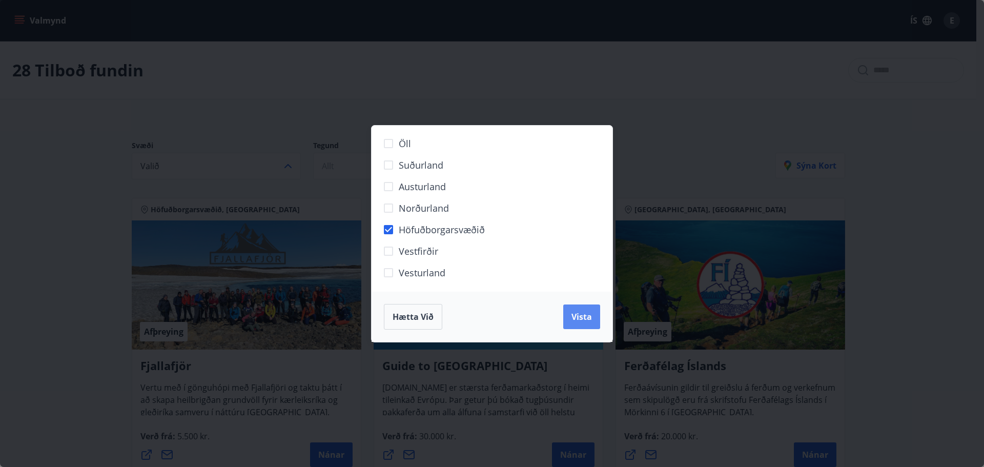
click at [582, 318] on span "Vista" at bounding box center [581, 316] width 20 height 11
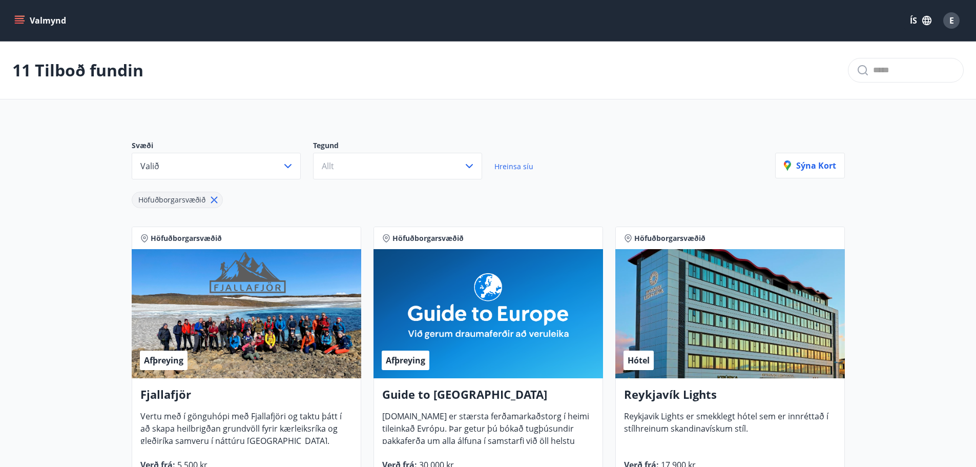
click at [703, 319] on div "Hótel" at bounding box center [731, 313] width 230 height 129
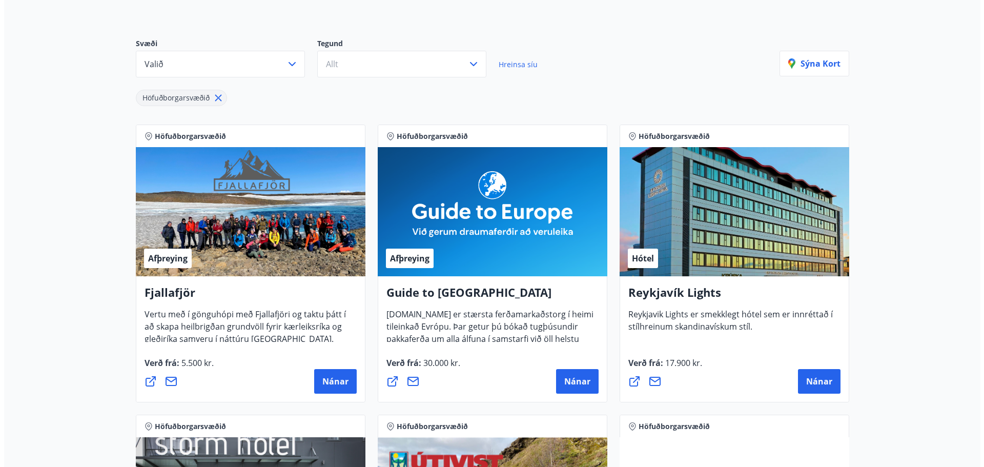
scroll to position [102, 0]
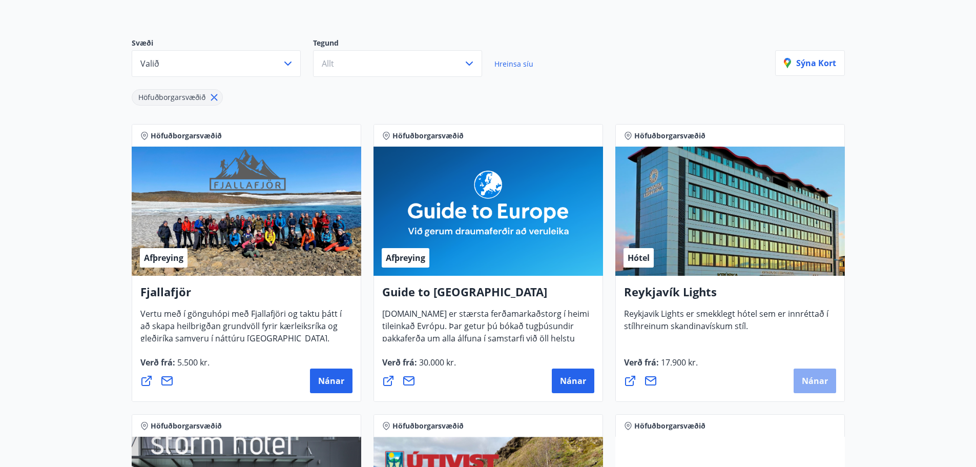
click at [805, 381] on span "Nánar" at bounding box center [815, 380] width 26 height 11
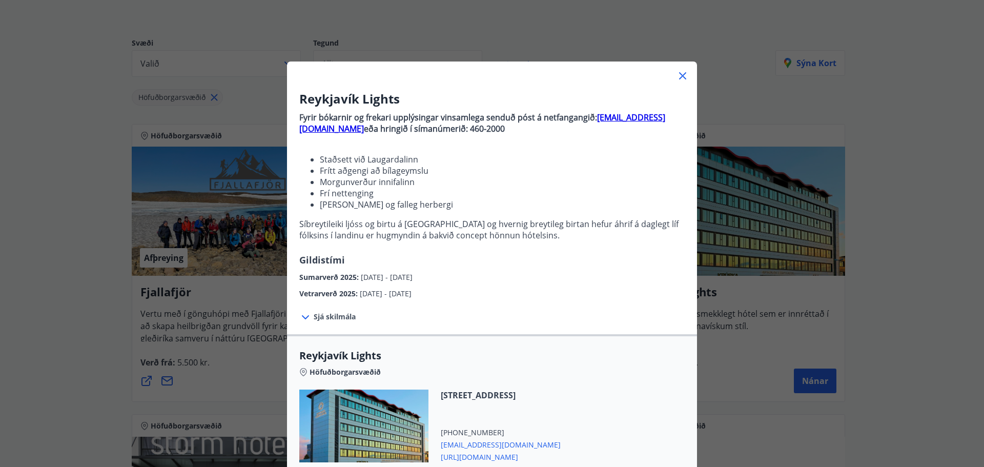
click at [338, 318] on span "Sjá skilmála" at bounding box center [335, 317] width 42 height 10
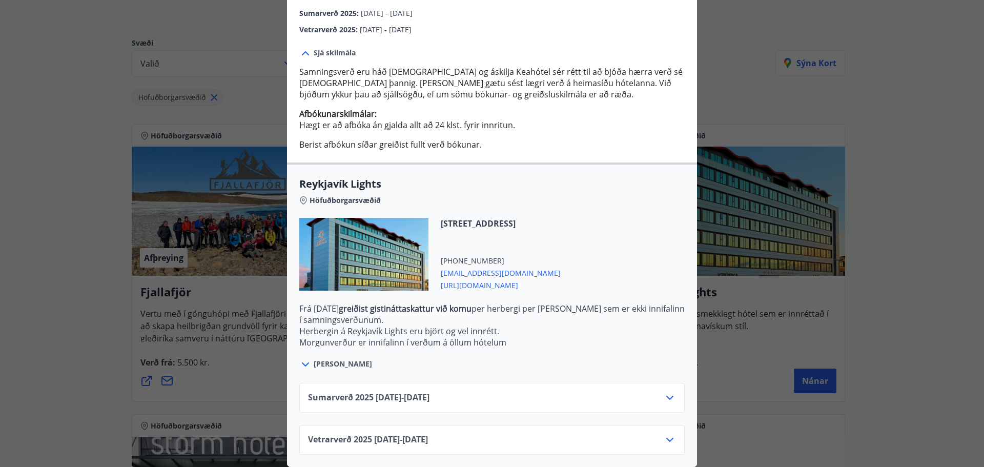
scroll to position [272, 0]
click at [665, 392] on icon at bounding box center [670, 398] width 12 height 12
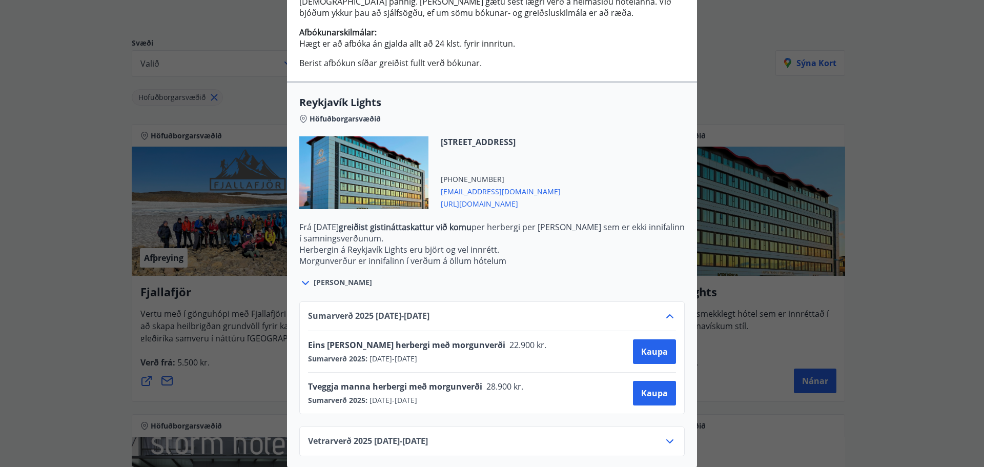
scroll to position [355, 0]
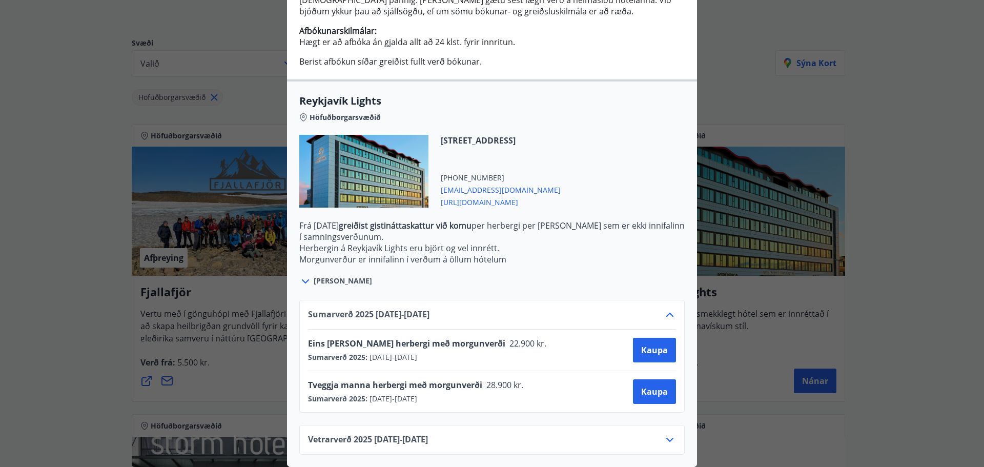
click at [666, 435] on icon at bounding box center [670, 440] width 12 height 12
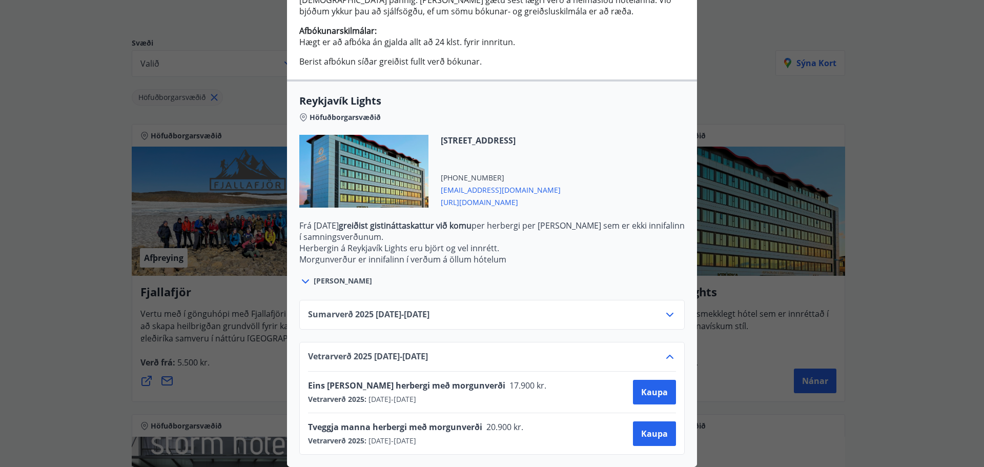
click at [82, 275] on div "Reykjavík Lights Fyrir bókarnir og frekari upplýsingar vinsamlega senduð póst á…" at bounding box center [492, 233] width 984 height 467
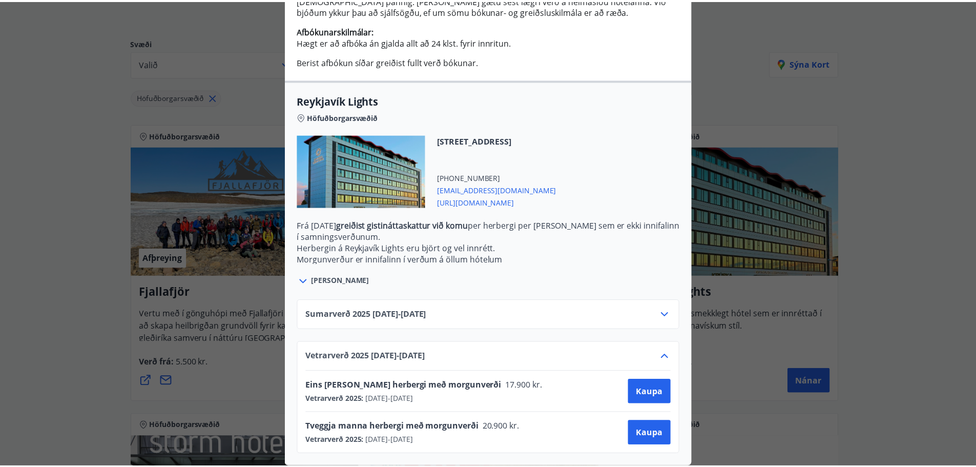
scroll to position [0, 0]
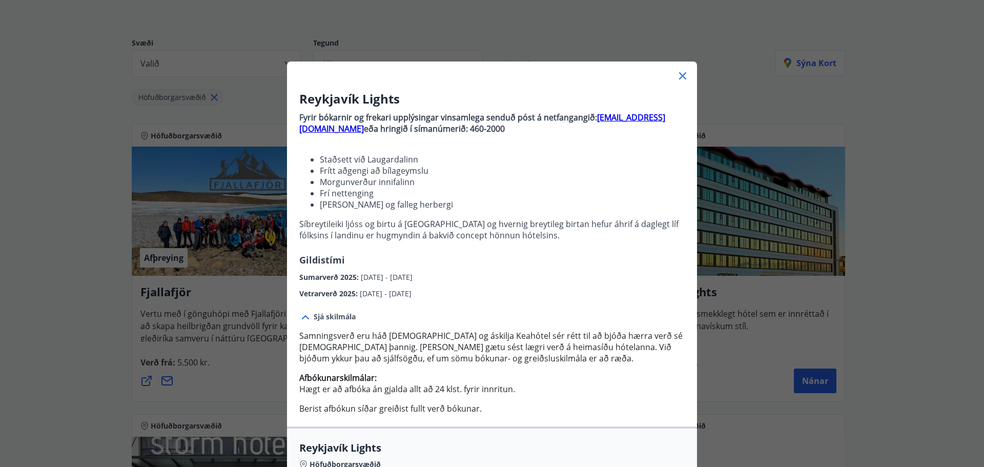
click at [676, 73] on icon at bounding box center [682, 76] width 12 height 12
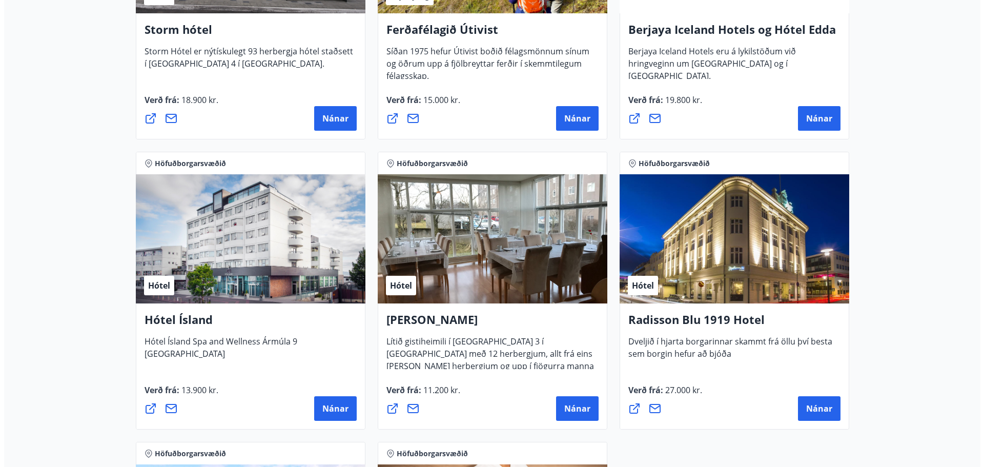
scroll to position [717, 0]
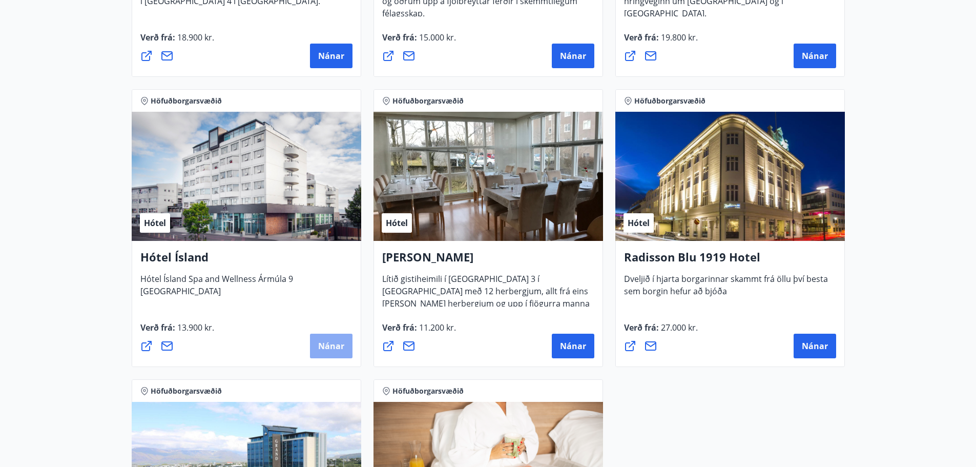
click at [332, 341] on span "Nánar" at bounding box center [331, 345] width 26 height 11
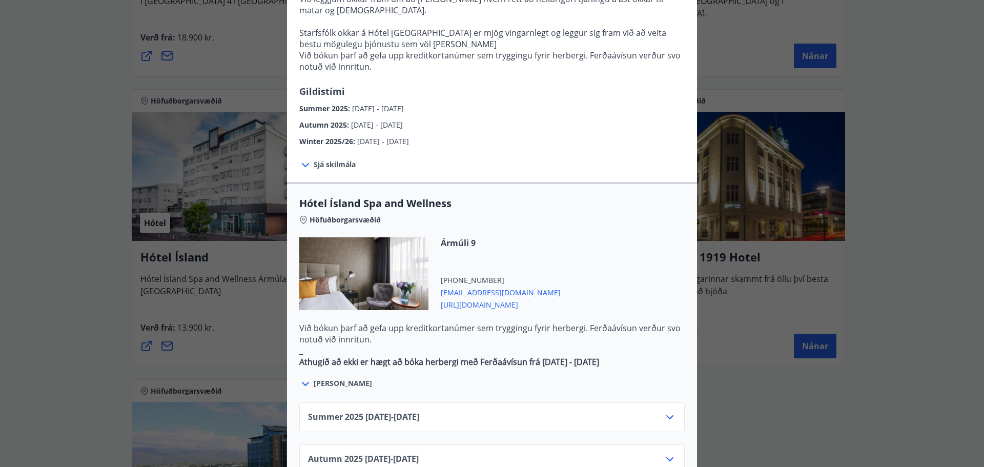
scroll to position [564, 0]
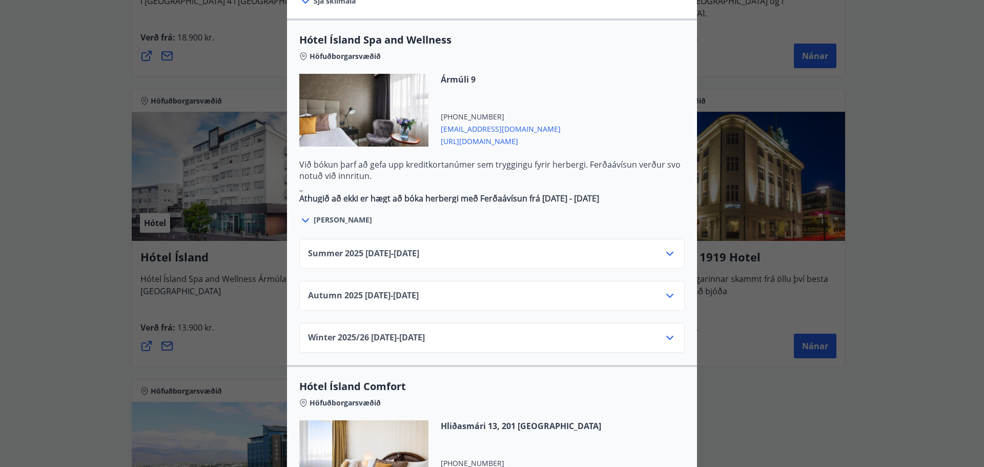
click at [669, 294] on icon at bounding box center [669, 296] width 7 height 4
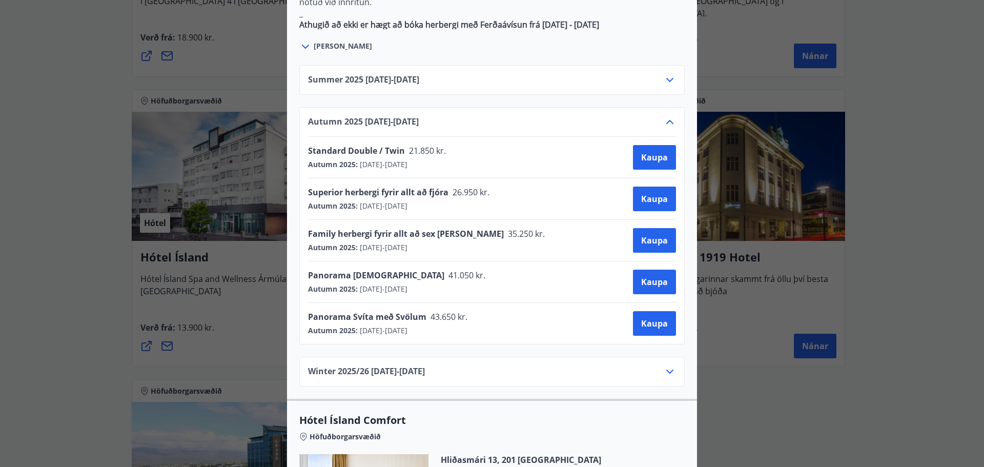
scroll to position [769, 0]
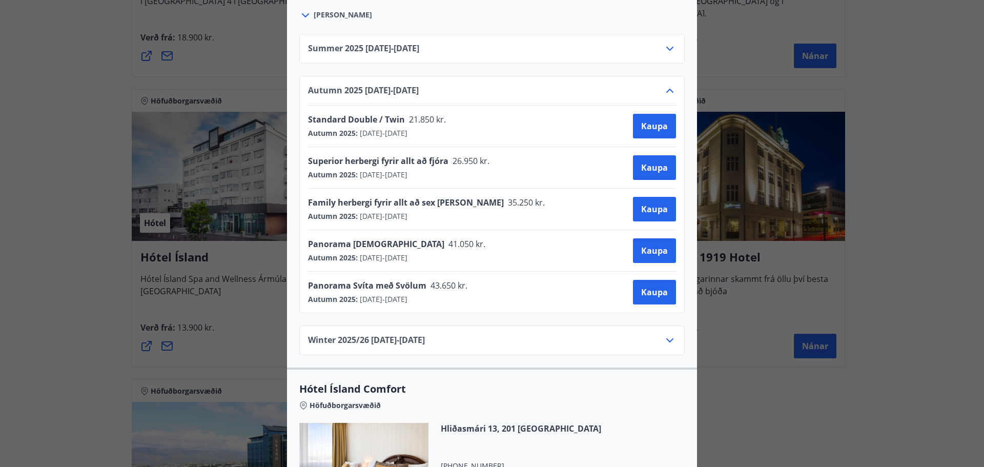
click at [46, 296] on div "Hótel Ísland Sendu skilaboð til að panta herbergi [EMAIL_ADDRESS][DOMAIN_NAME] …" at bounding box center [492, 233] width 984 height 467
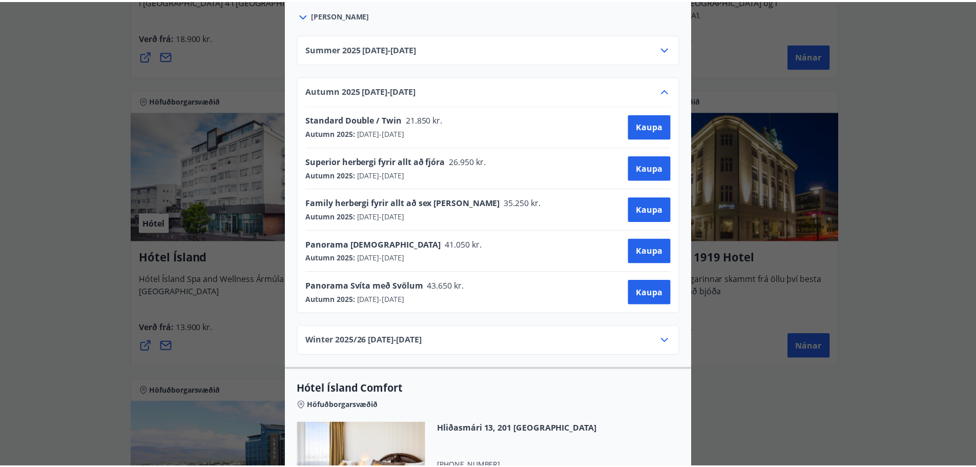
scroll to position [0, 0]
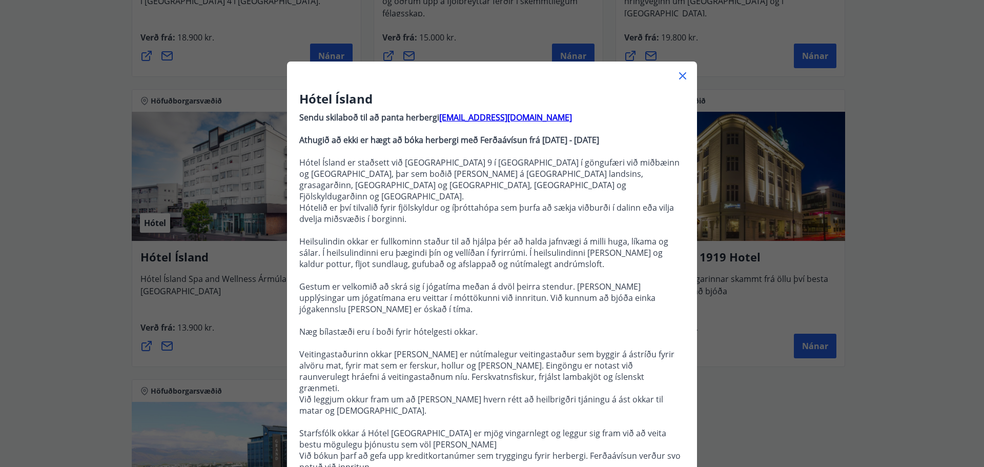
click at [682, 76] on icon at bounding box center [683, 76] width 2 height 2
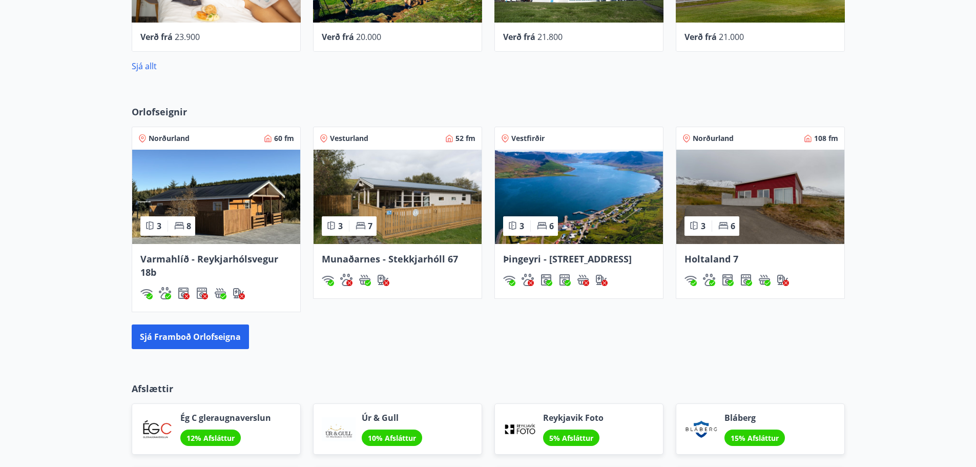
scroll to position [615, 0]
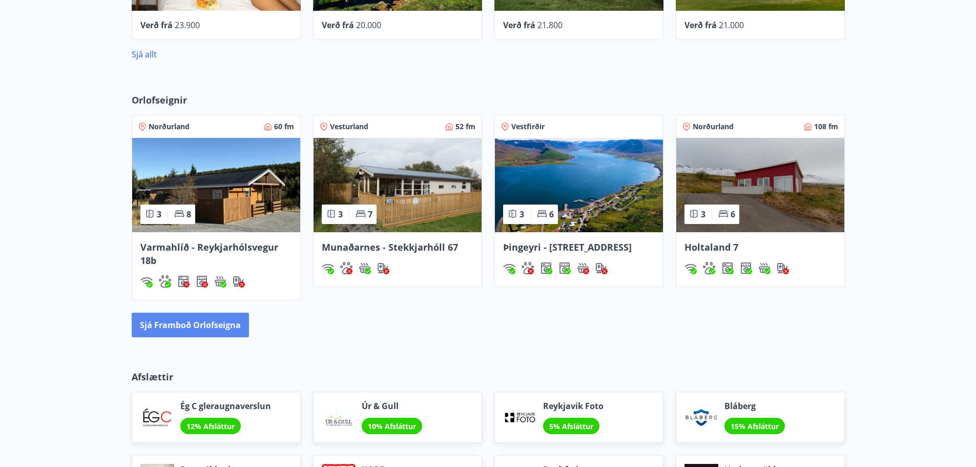
click at [206, 327] on button "Sjá framboð orlofseigna" at bounding box center [190, 325] width 117 height 25
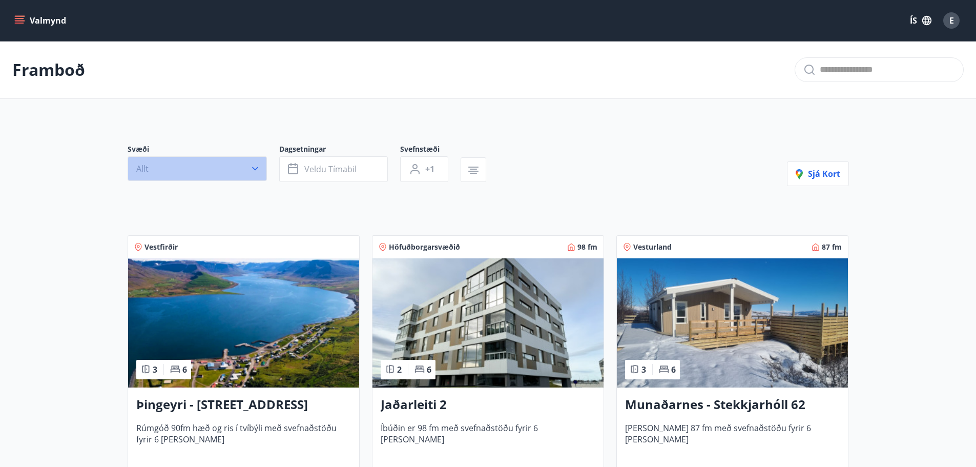
click at [247, 168] on button "Allt" at bounding box center [197, 168] width 139 height 25
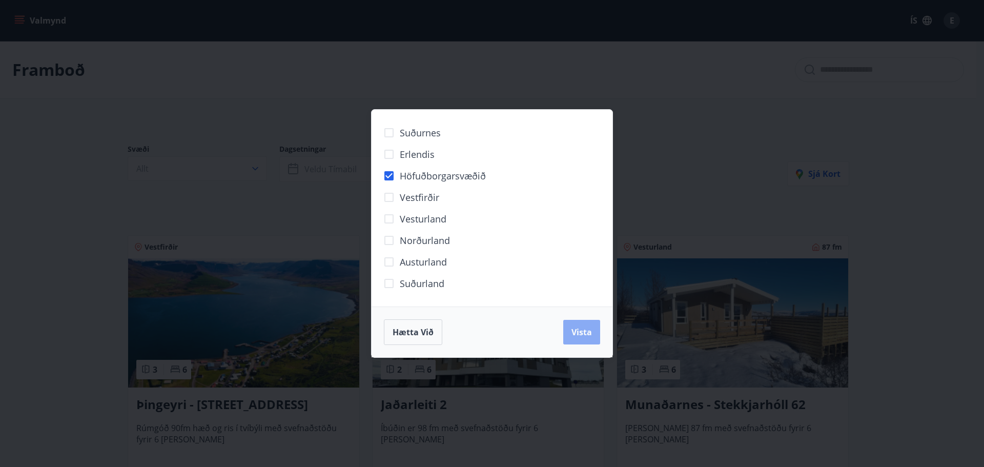
click at [584, 332] on span "Vista" at bounding box center [581, 331] width 20 height 11
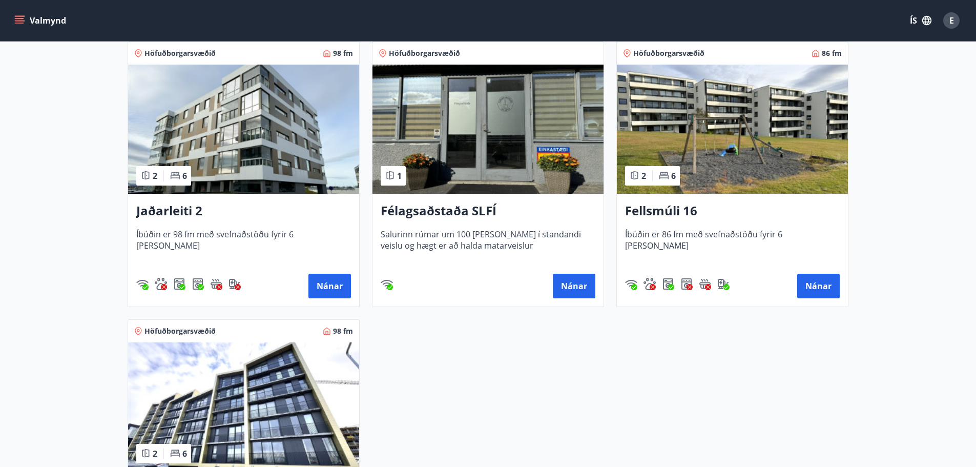
scroll to position [205, 0]
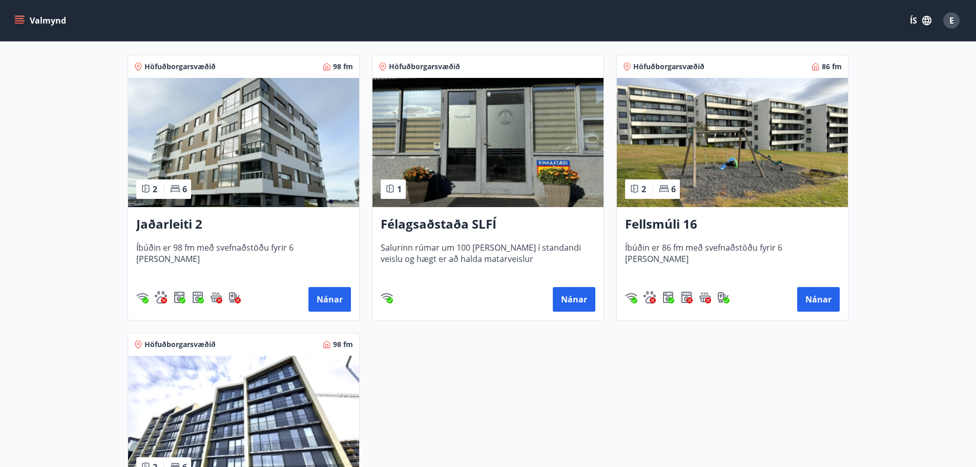
click at [690, 223] on h3 "Fellsmúli 16" at bounding box center [732, 224] width 215 height 18
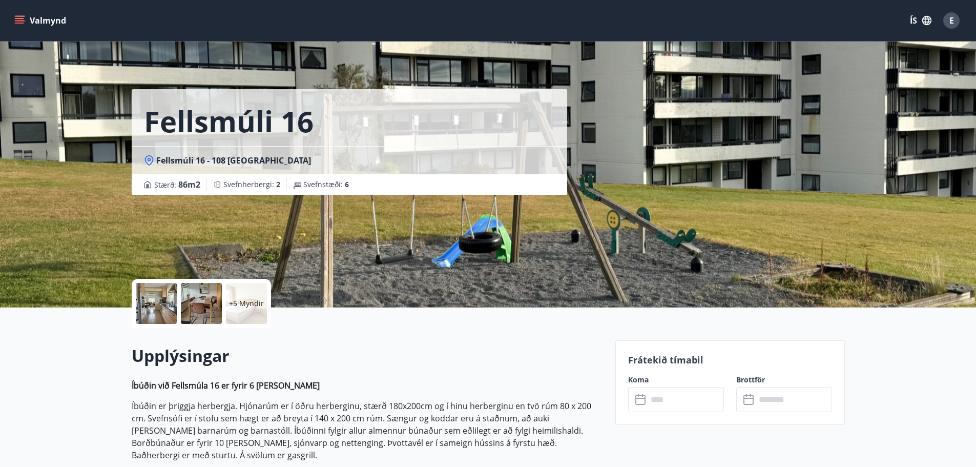
click at [169, 307] on div at bounding box center [156, 303] width 41 height 41
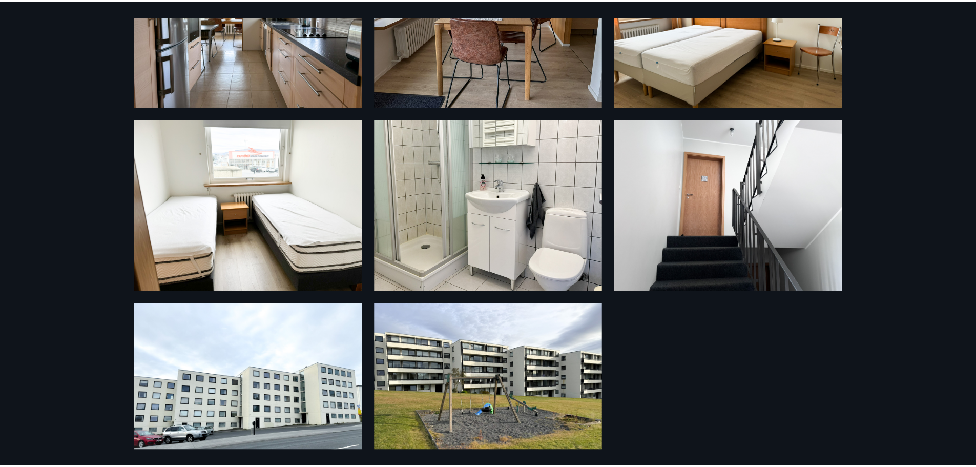
scroll to position [336, 0]
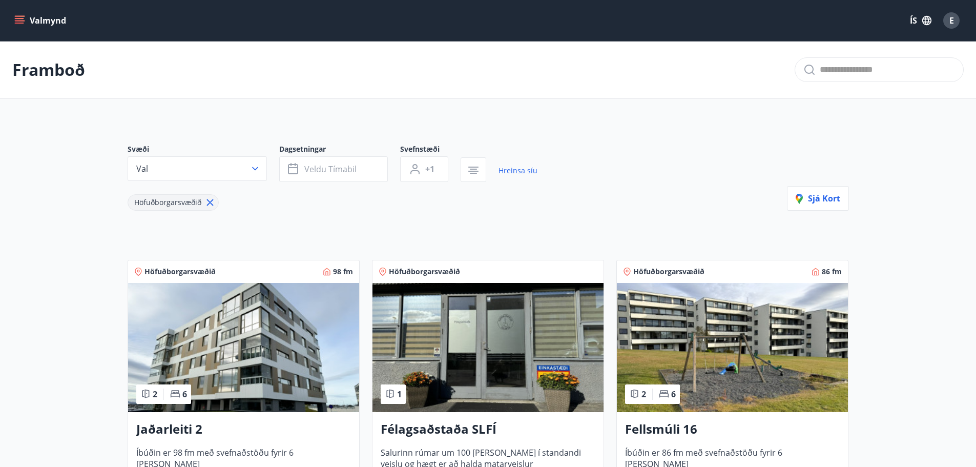
click at [259, 385] on img at bounding box center [243, 347] width 231 height 129
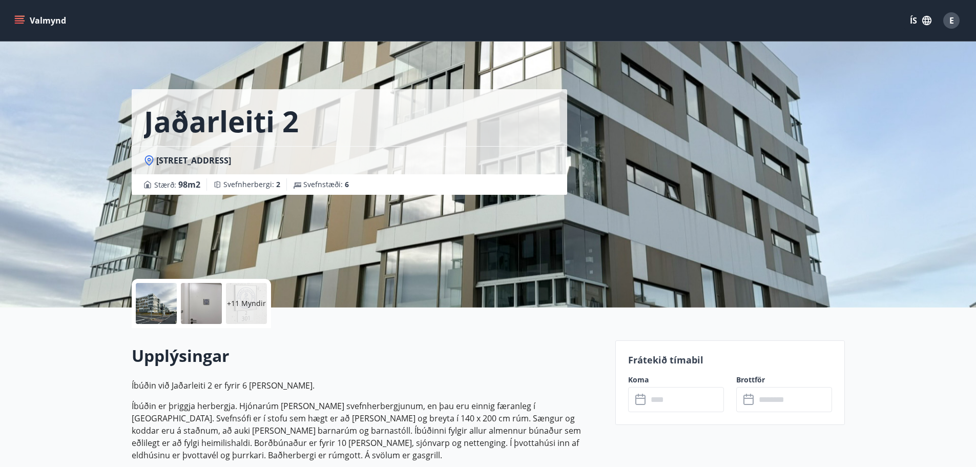
click at [193, 307] on div at bounding box center [201, 303] width 41 height 41
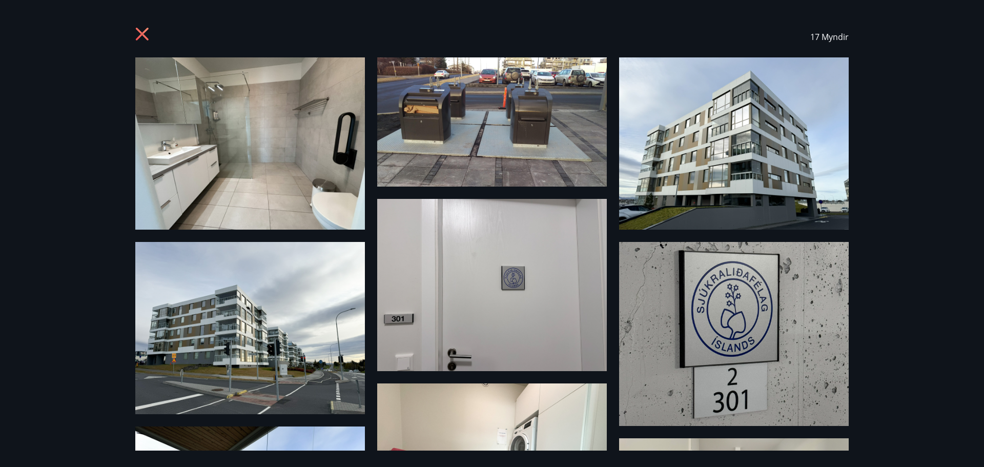
click at [139, 28] on icon at bounding box center [143, 35] width 16 height 16
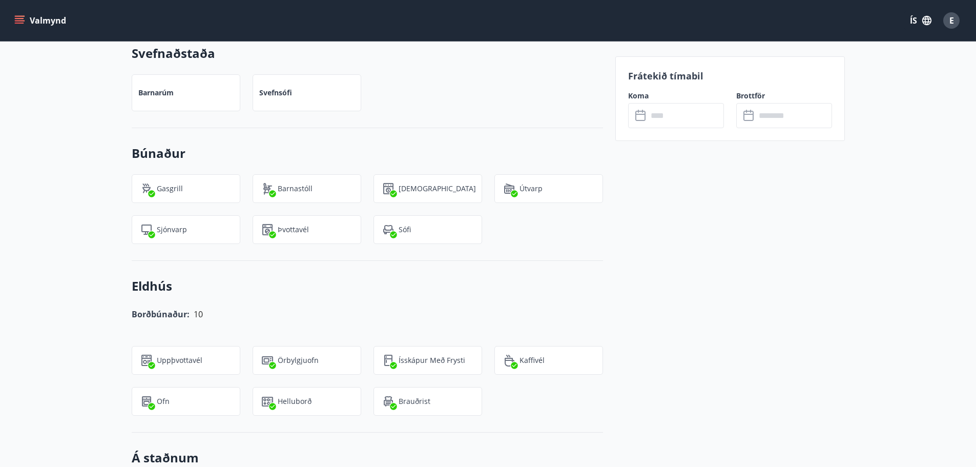
scroll to position [871, 0]
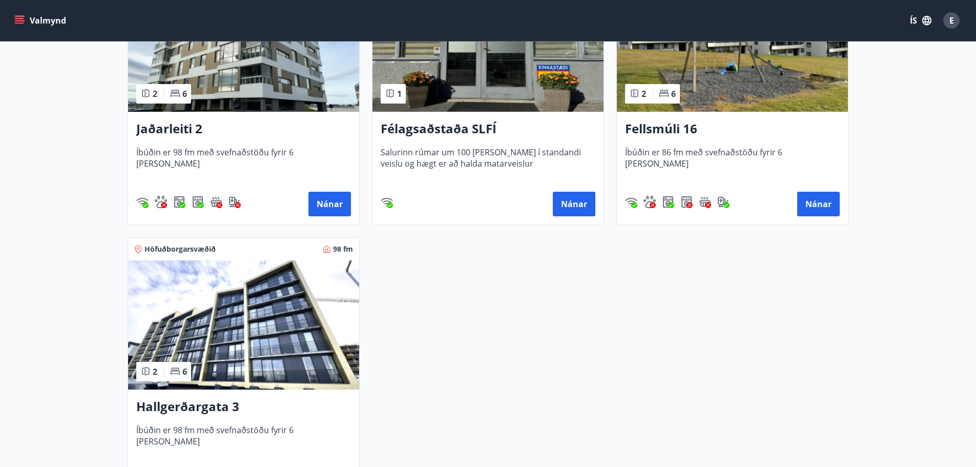
scroll to position [307, 0]
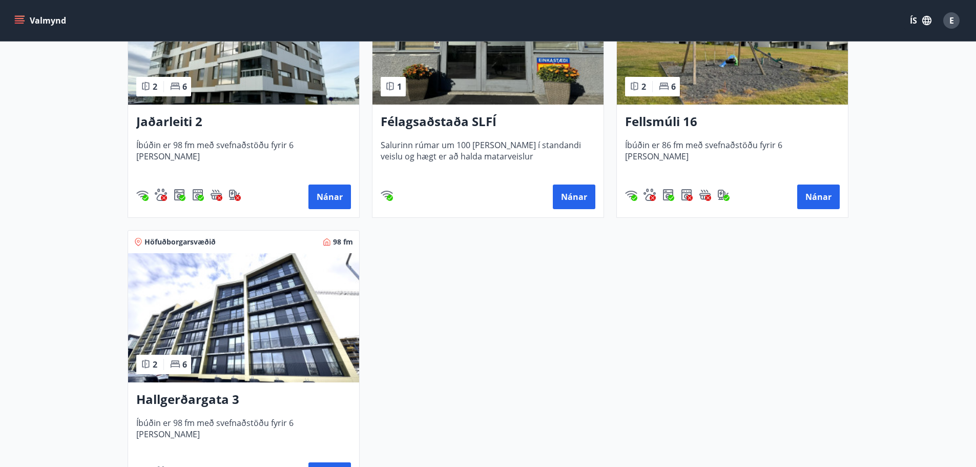
click at [261, 350] on img at bounding box center [243, 317] width 231 height 129
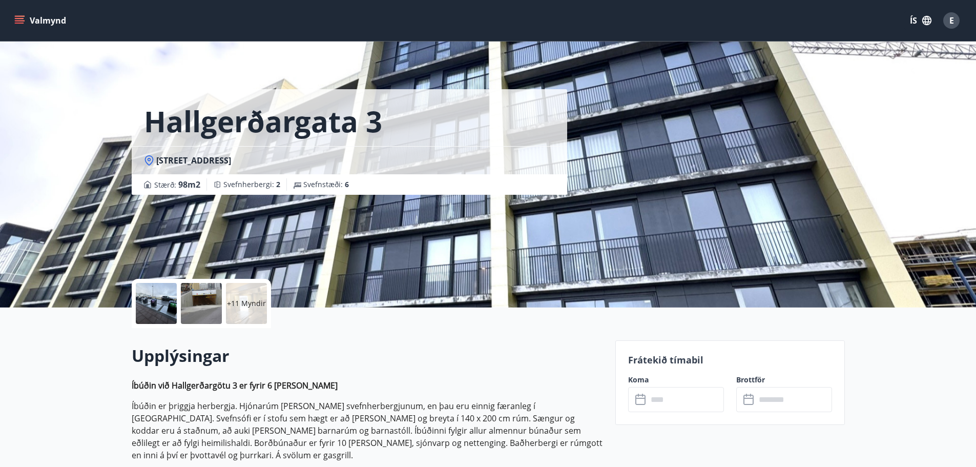
click at [162, 301] on div at bounding box center [156, 303] width 41 height 41
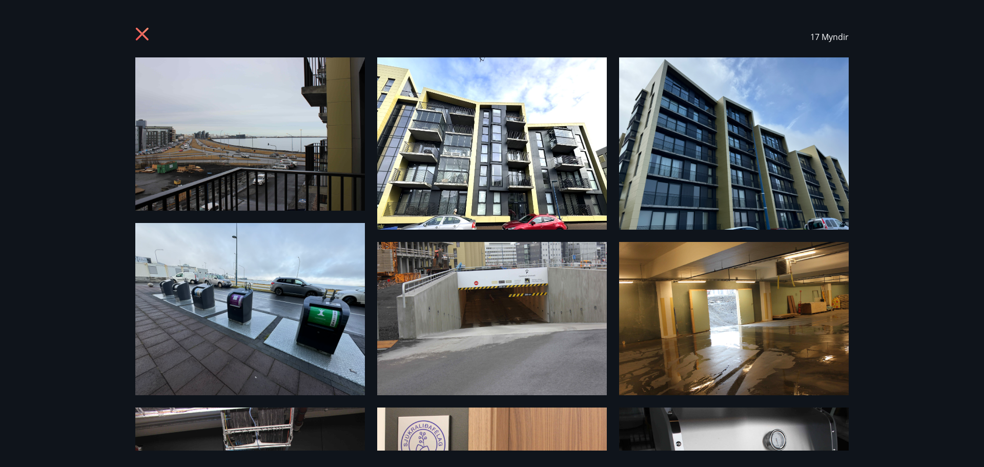
click at [142, 35] on icon at bounding box center [142, 34] width 13 height 13
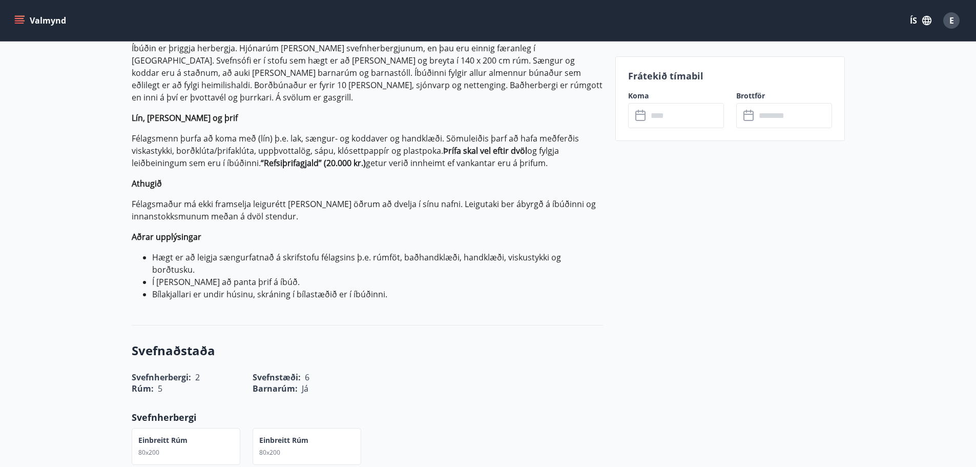
scroll to position [359, 0]
